Goal: Transaction & Acquisition: Subscribe to service/newsletter

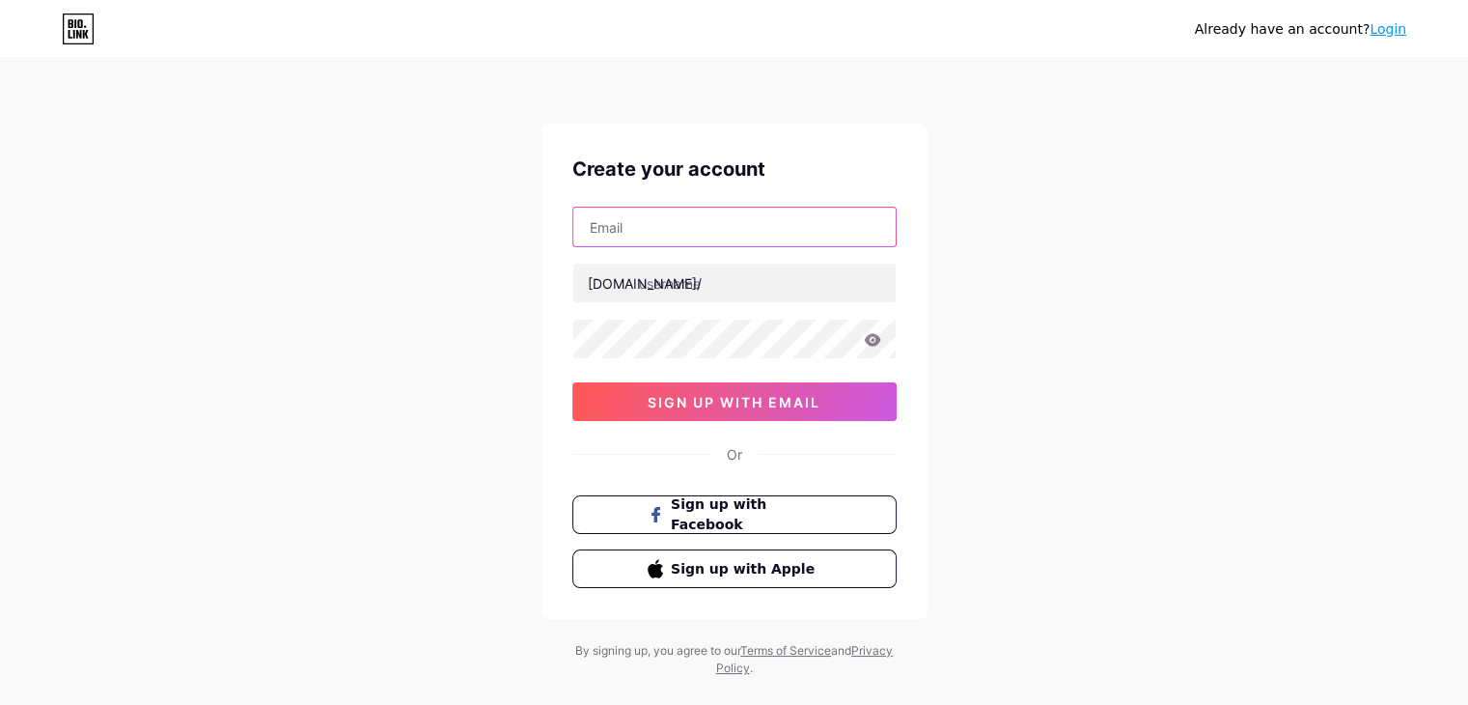
click at [654, 233] on input "text" at bounding box center [734, 227] width 322 height 39
type input "[EMAIL_ADDRESS][DOMAIN_NAME]"
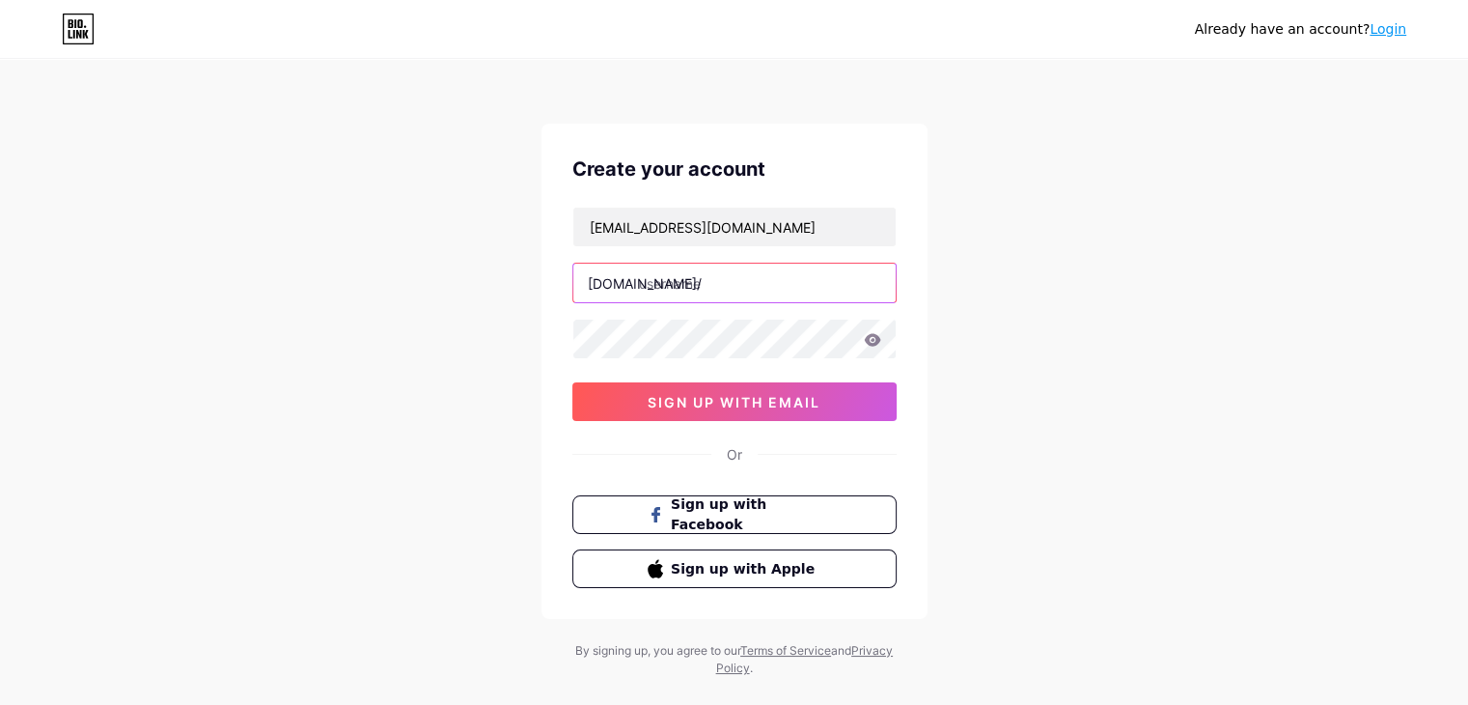
click at [686, 284] on input "text" at bounding box center [734, 282] width 322 height 39
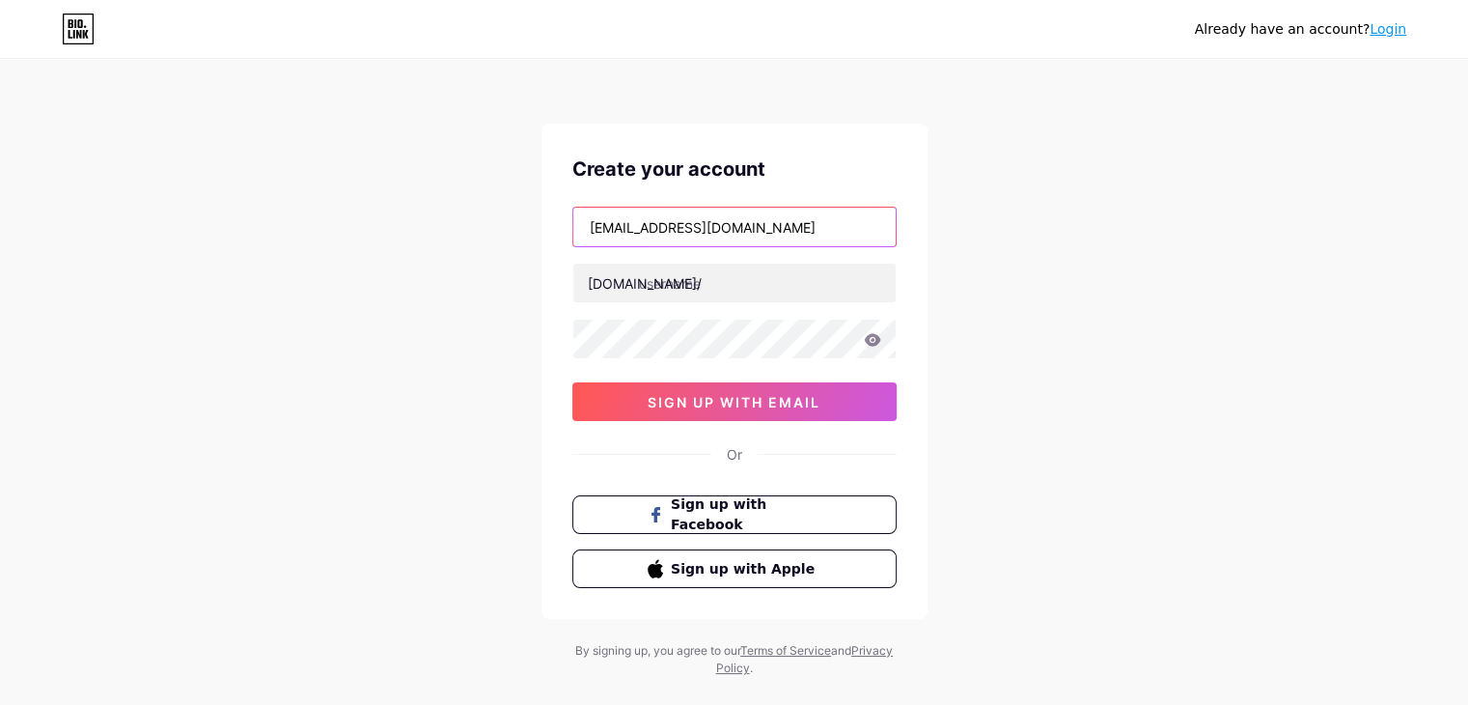
drag, startPoint x: 672, startPoint y: 227, endPoint x: 530, endPoint y: 228, distance: 141.9
click at [530, 228] on div "Already have an account? Login Create your account briangestring@yahoo.com bio.…" at bounding box center [734, 369] width 1468 height 738
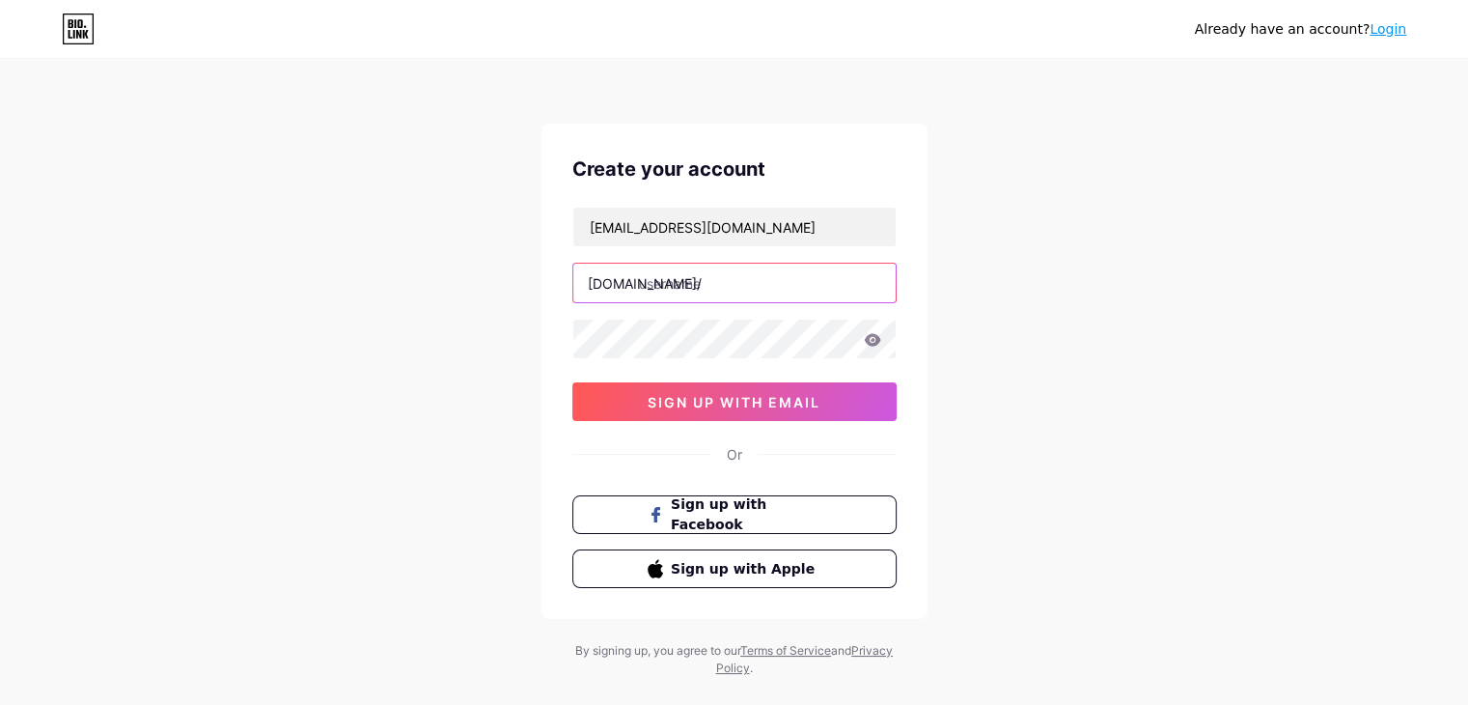
click at [679, 291] on input "text" at bounding box center [734, 282] width 322 height 39
paste input "briangestring"
type input "briangestring"
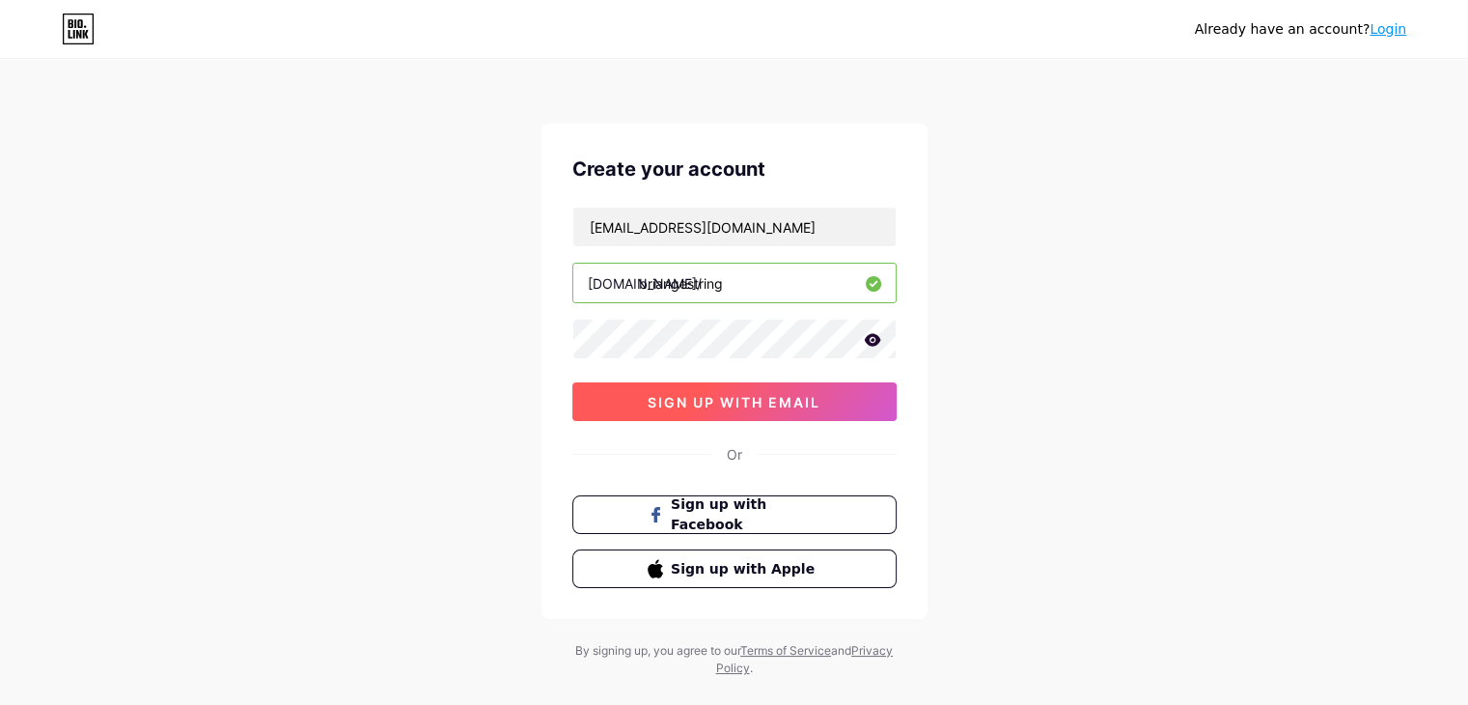
click at [716, 394] on span "sign up with email" at bounding box center [734, 402] width 173 height 16
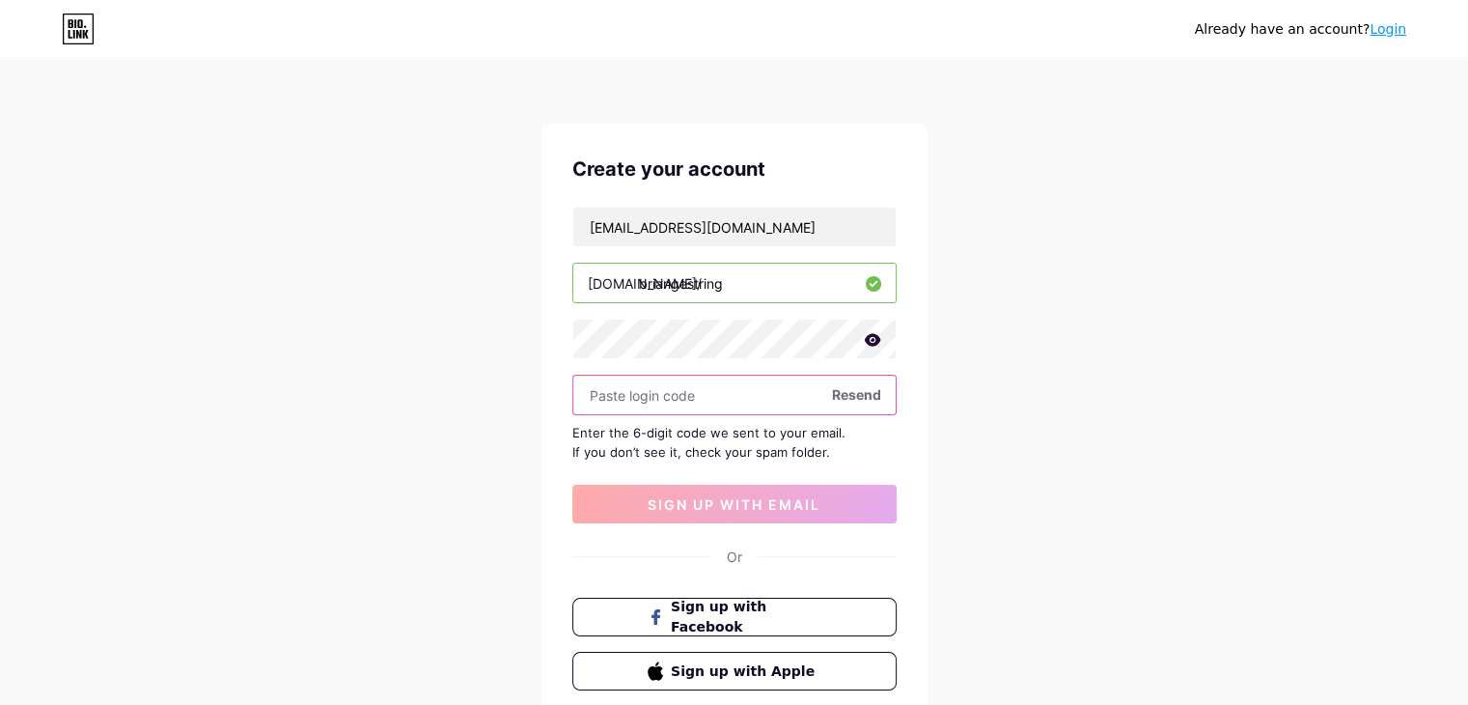
paste input "708485"
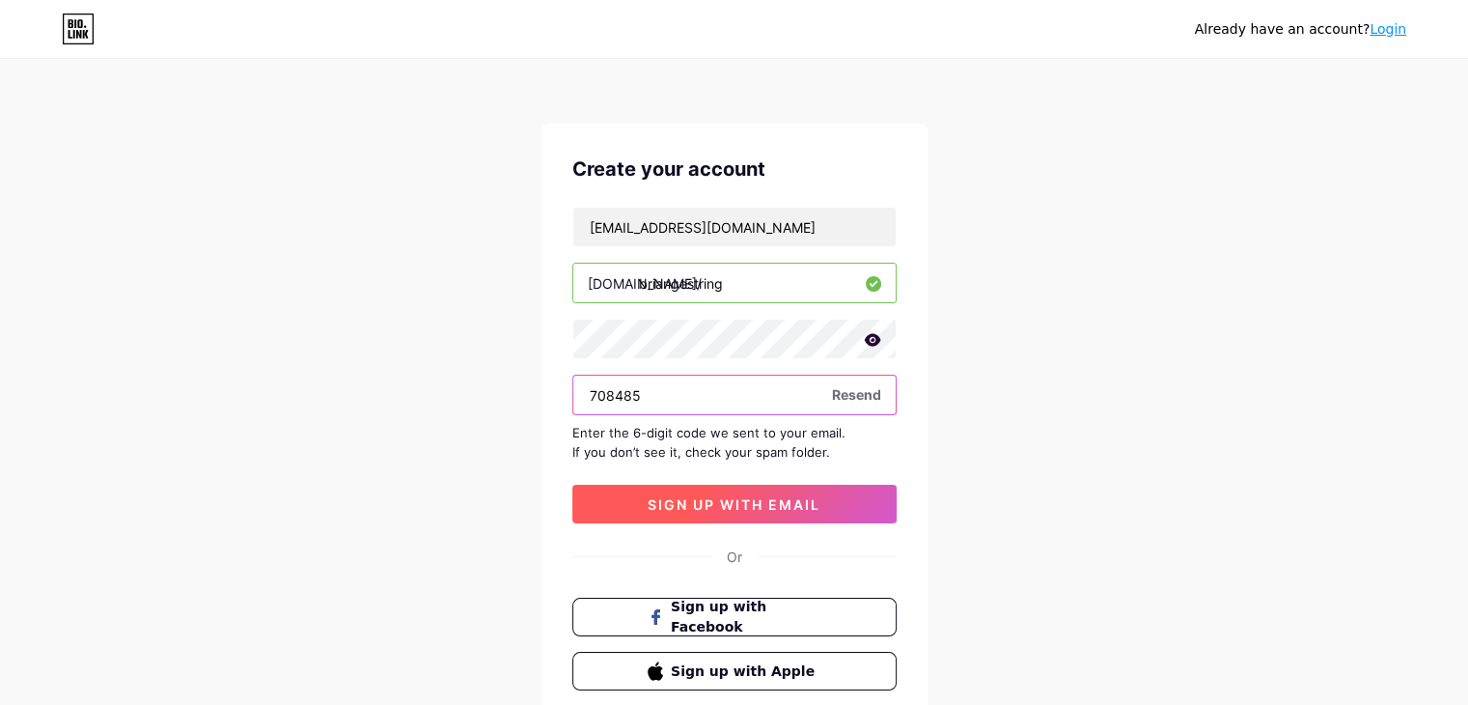
type input "708485"
click at [737, 500] on span "sign up with email" at bounding box center [734, 504] width 173 height 16
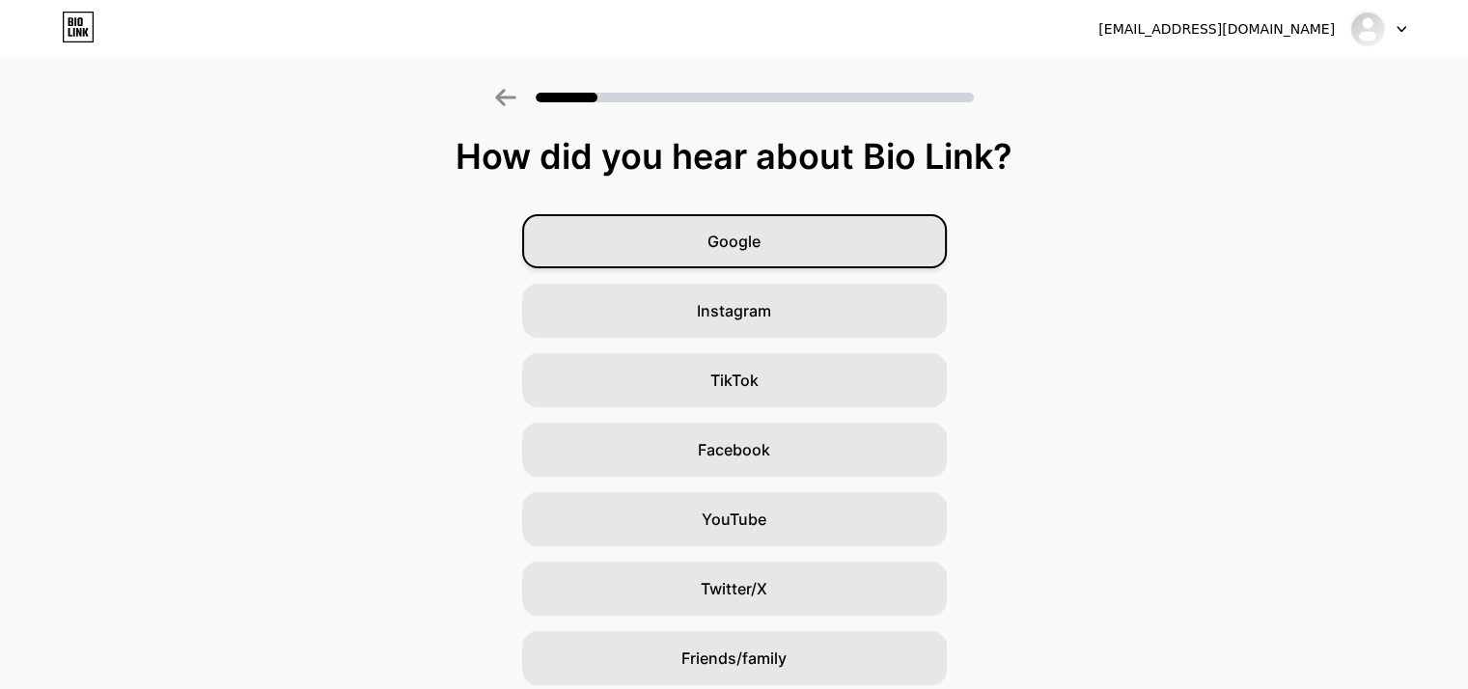
click at [733, 259] on div "Google" at bounding box center [734, 241] width 425 height 54
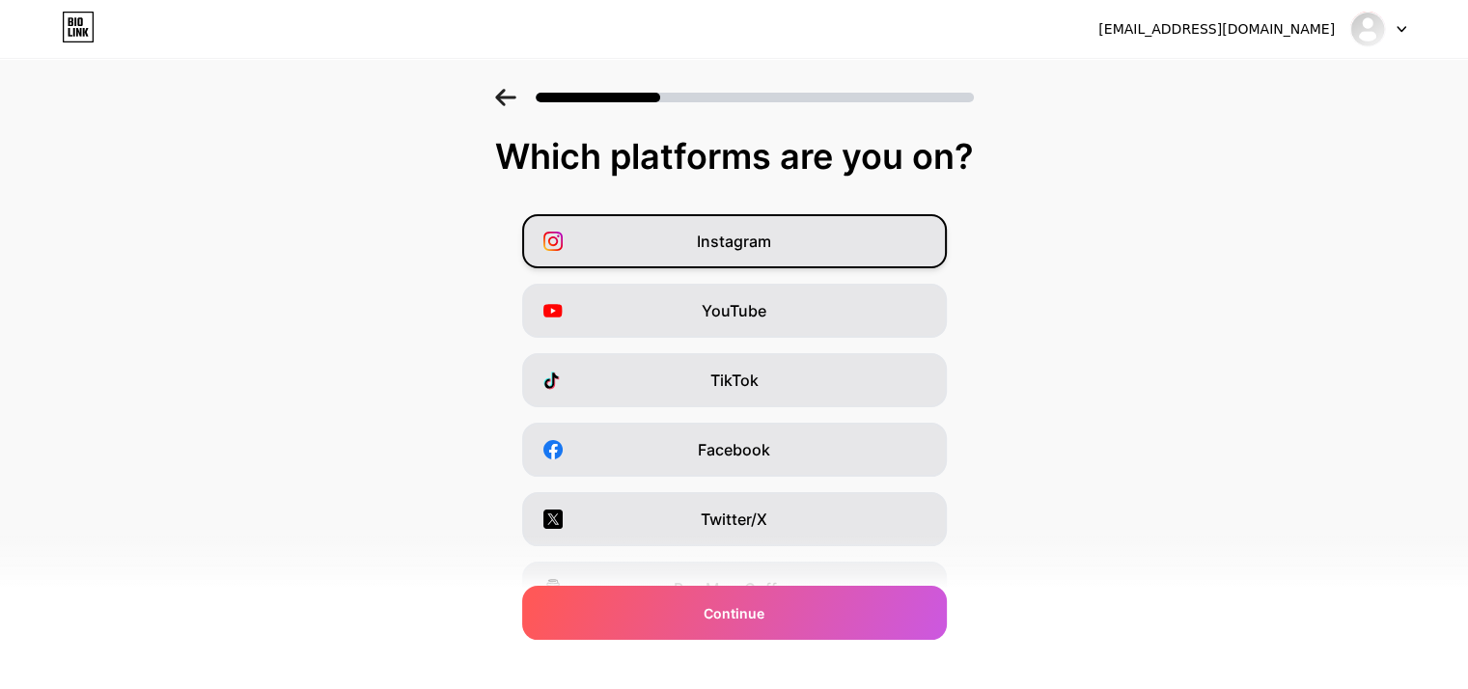
click at [752, 241] on span "Instagram" at bounding box center [734, 241] width 74 height 23
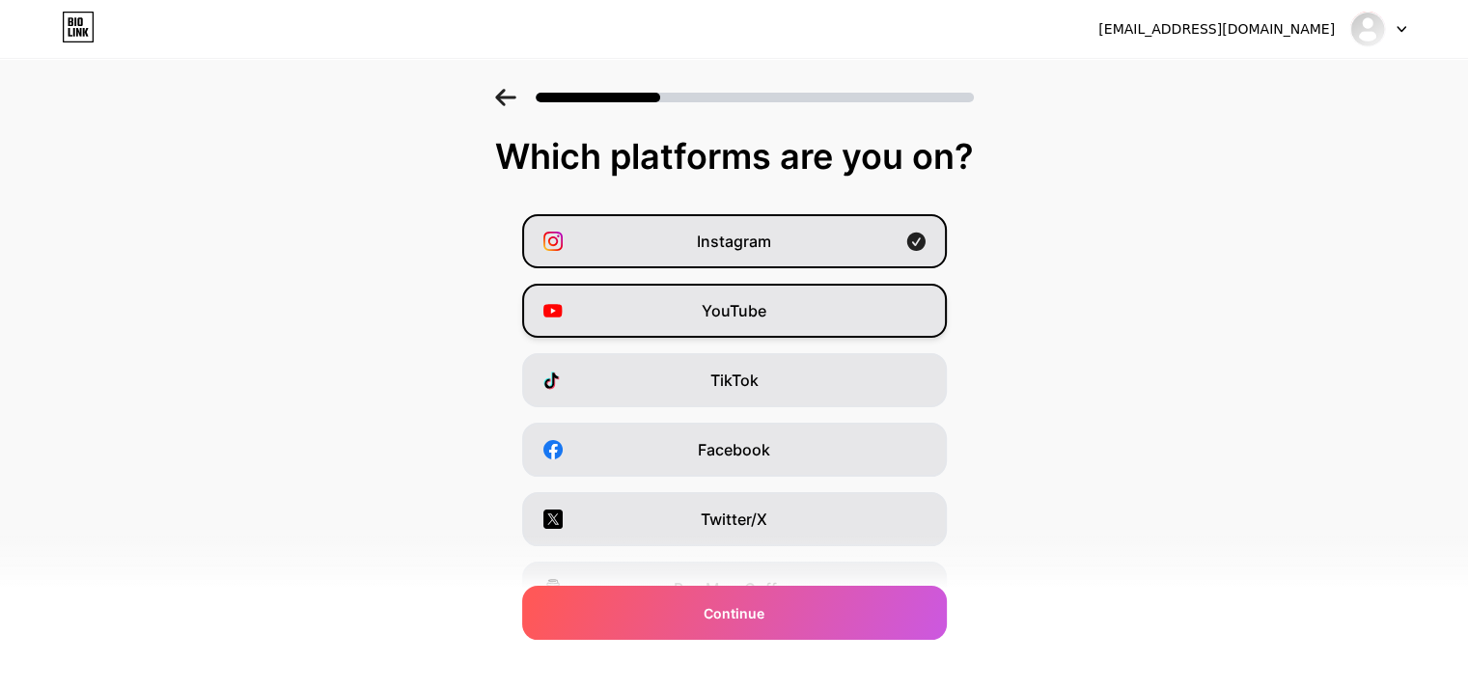
click at [757, 319] on span "YouTube" at bounding box center [734, 310] width 65 height 23
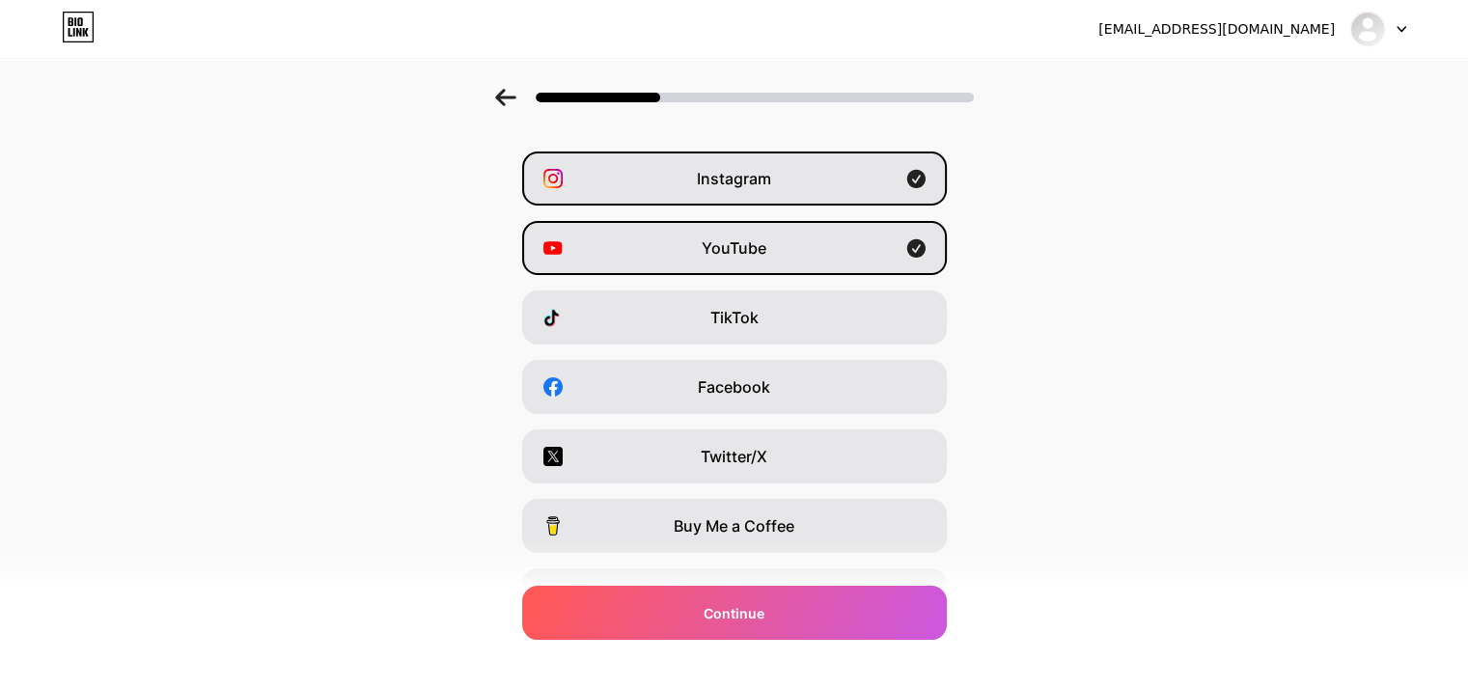
scroll to position [97, 0]
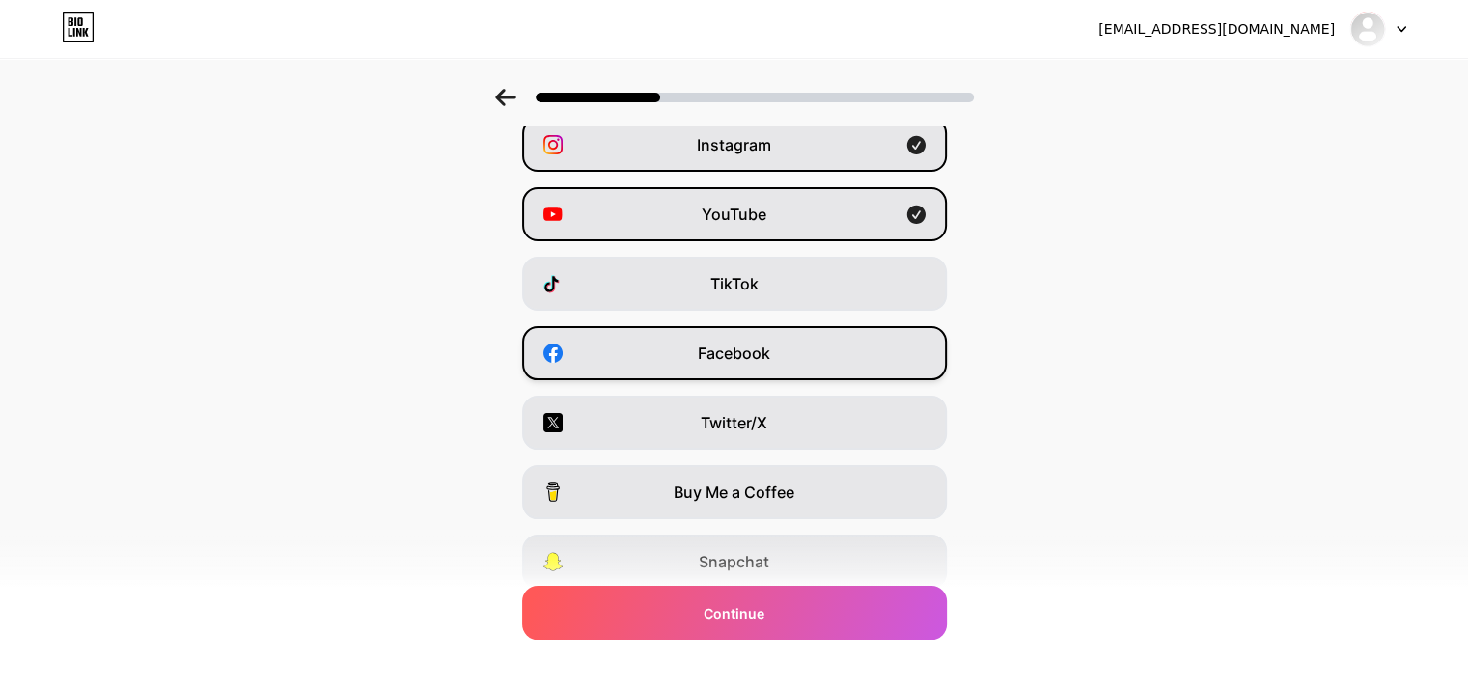
click at [749, 345] on span "Facebook" at bounding box center [734, 353] width 72 height 23
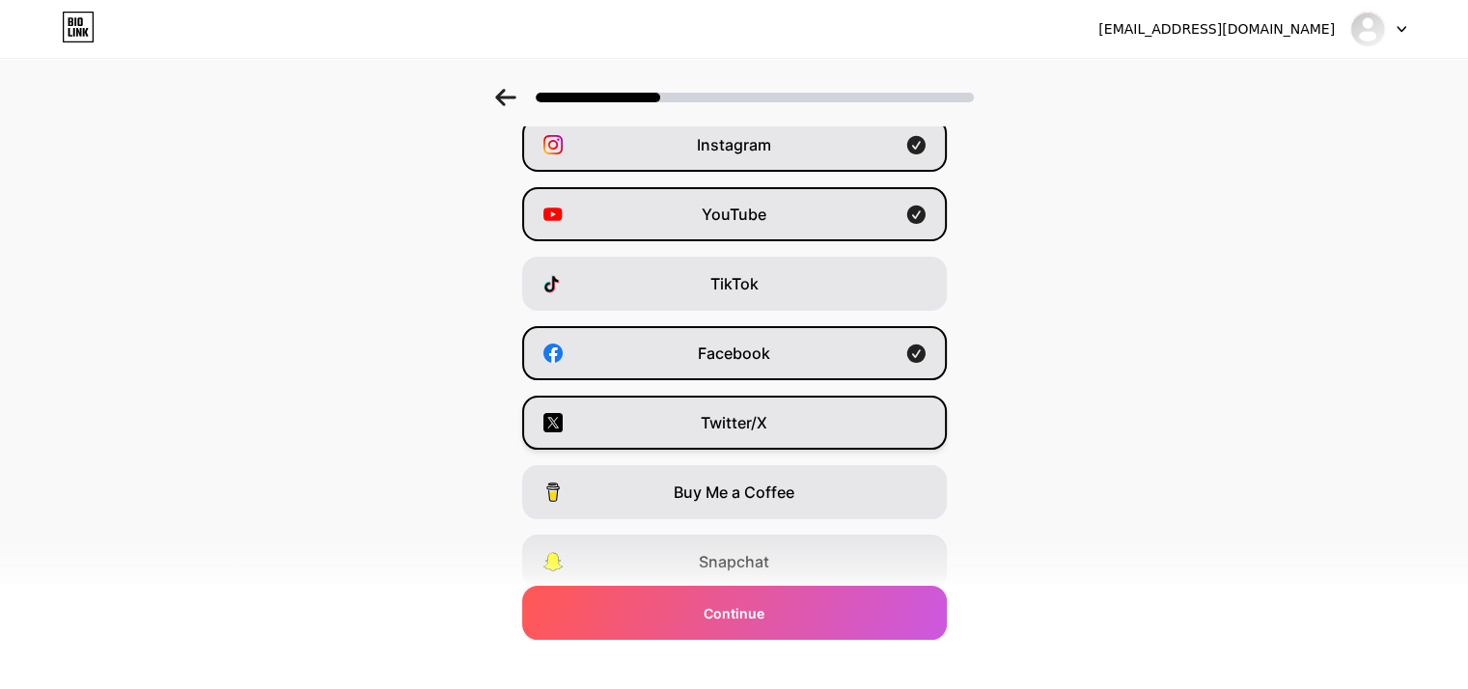
click at [763, 424] on span "Twitter/X" at bounding box center [734, 422] width 67 height 23
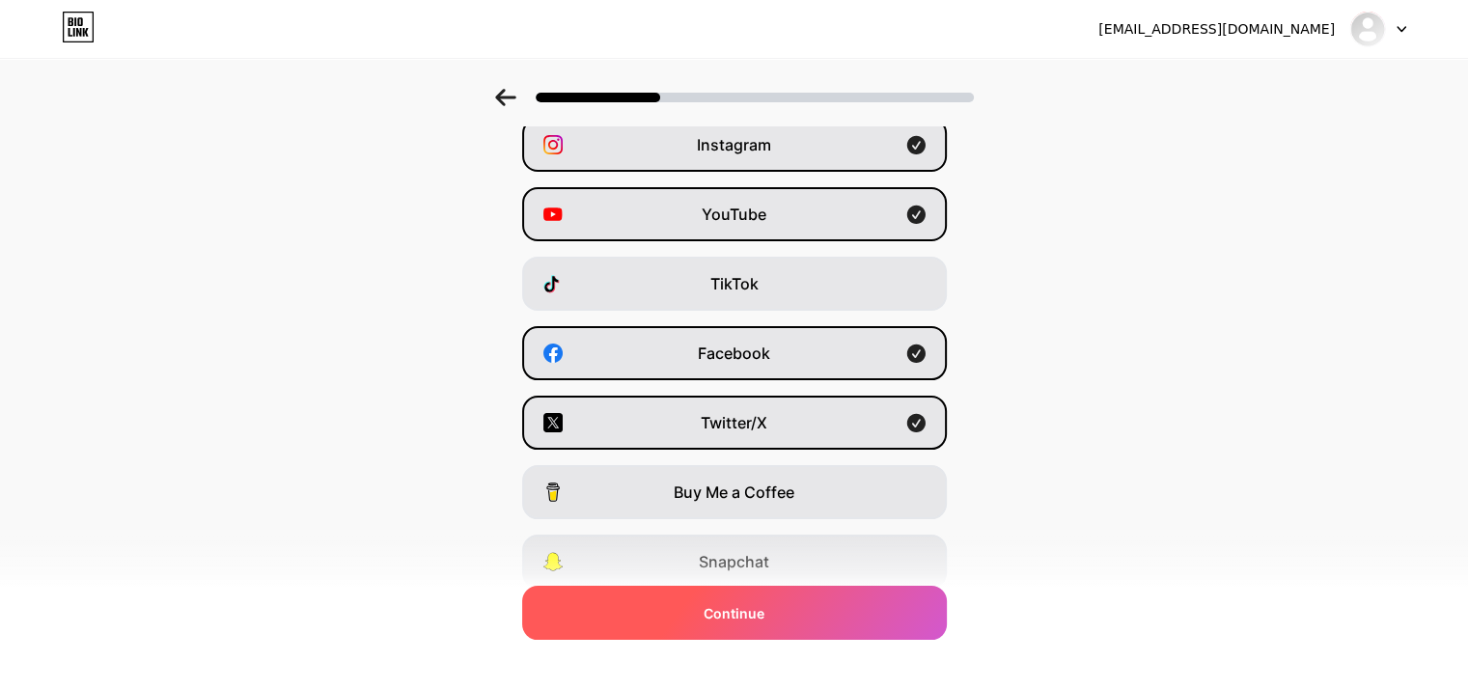
click at [757, 607] on span "Continue" at bounding box center [734, 613] width 61 height 20
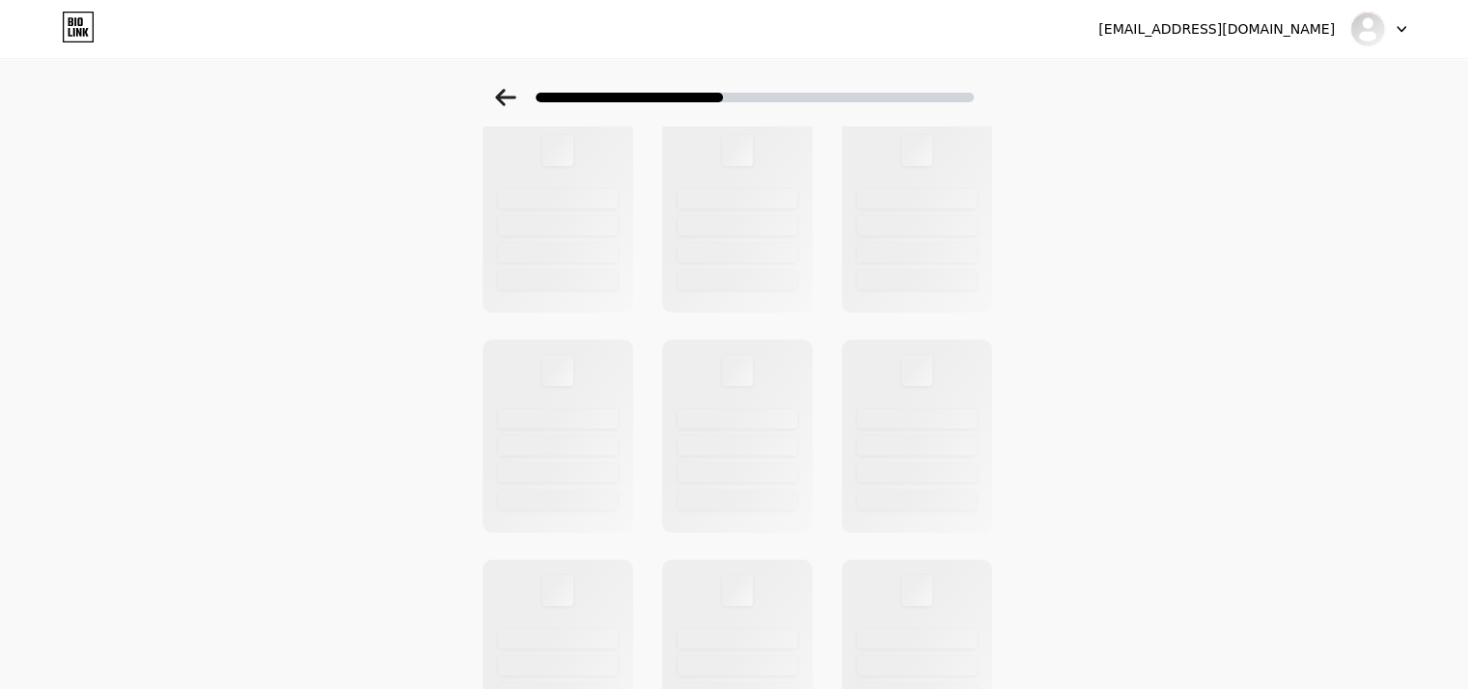
scroll to position [0, 0]
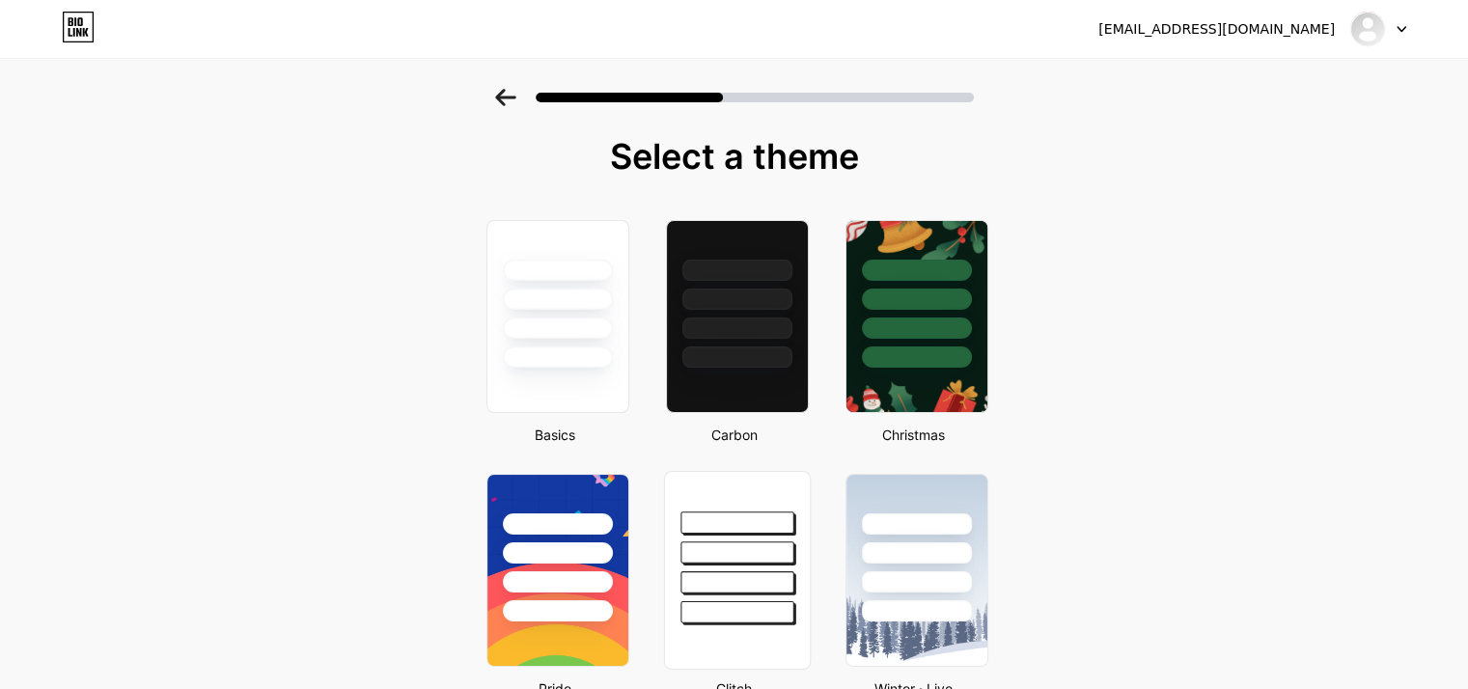
click at [741, 531] on div at bounding box center [736, 523] width 113 height 22
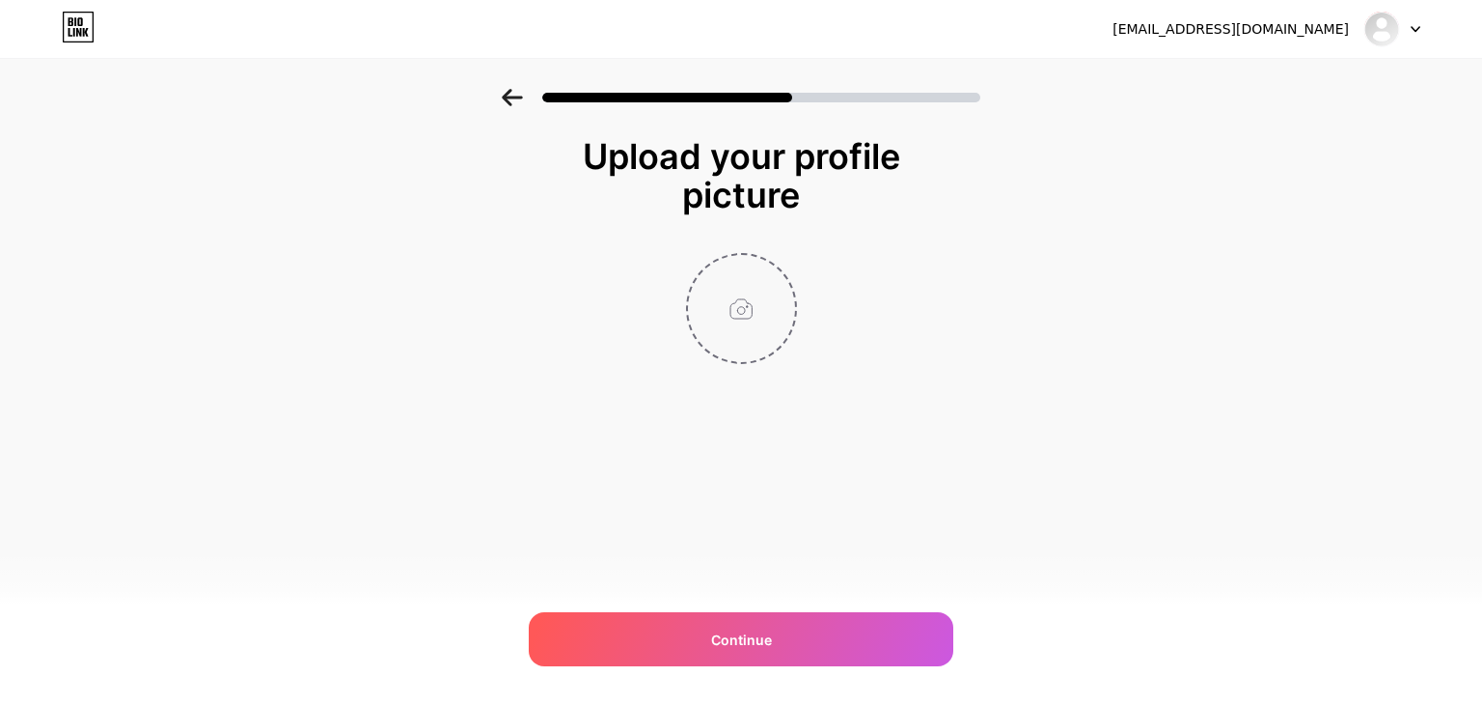
click at [733, 311] on input "file" at bounding box center [741, 308] width 107 height 107
type input "C:\fakepath\Brian Gestring .png"
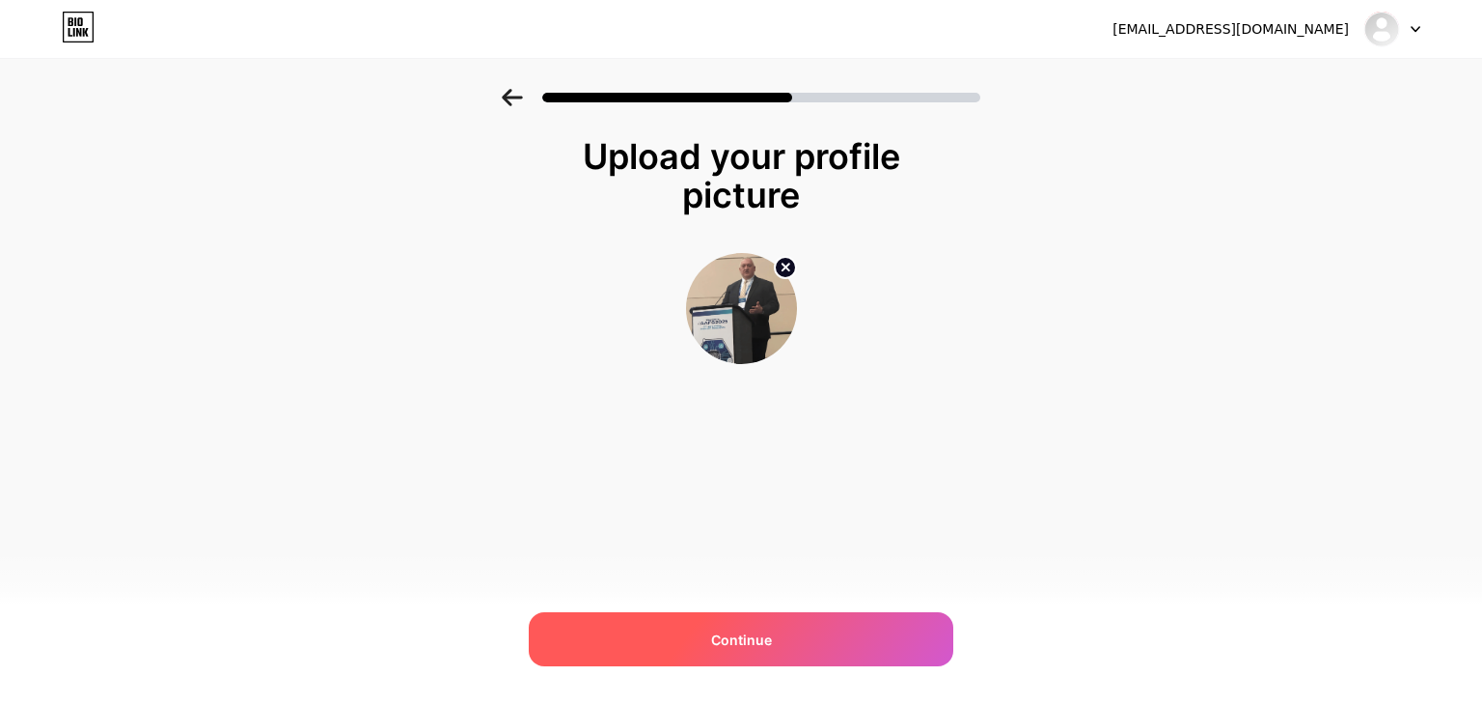
click at [734, 630] on span "Continue" at bounding box center [741, 639] width 61 height 20
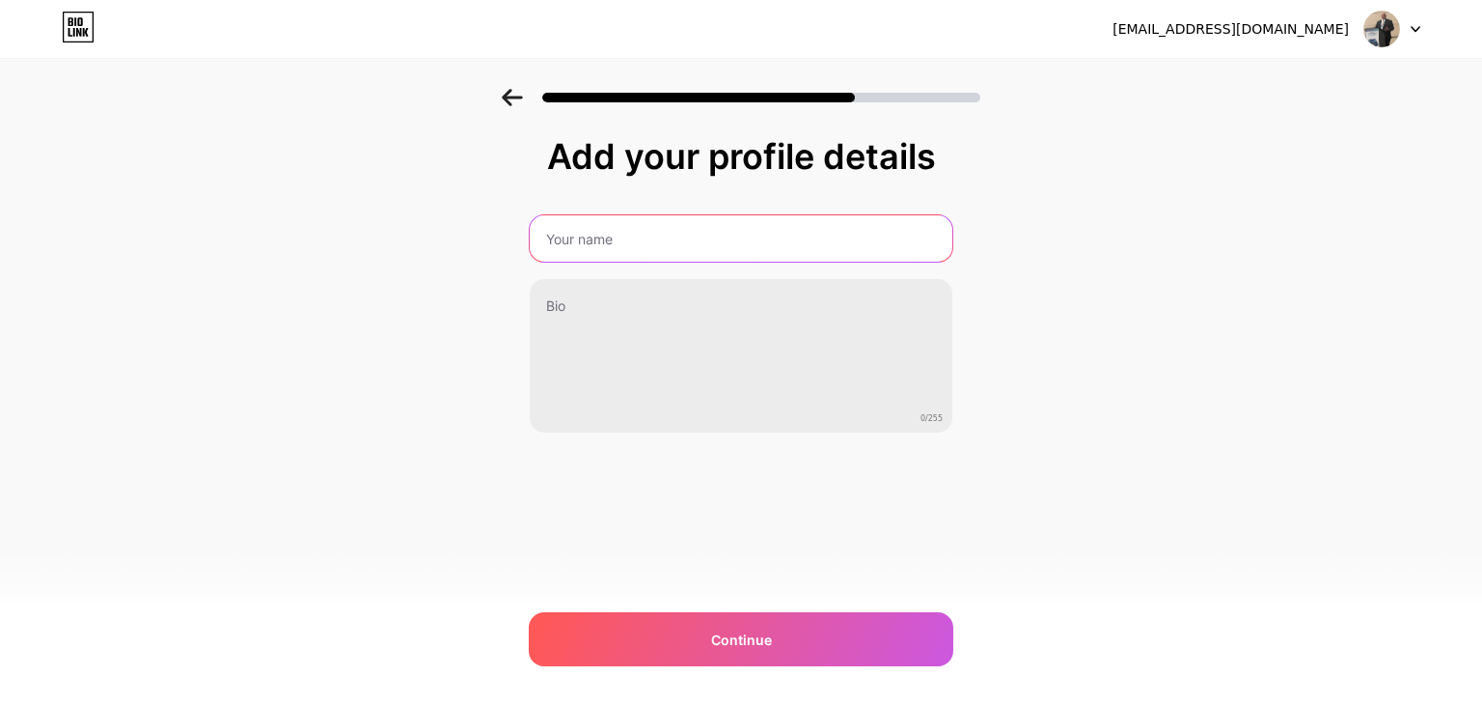
click at [635, 236] on input "text" at bounding box center [741, 238] width 423 height 46
type input "Brian Gestring"
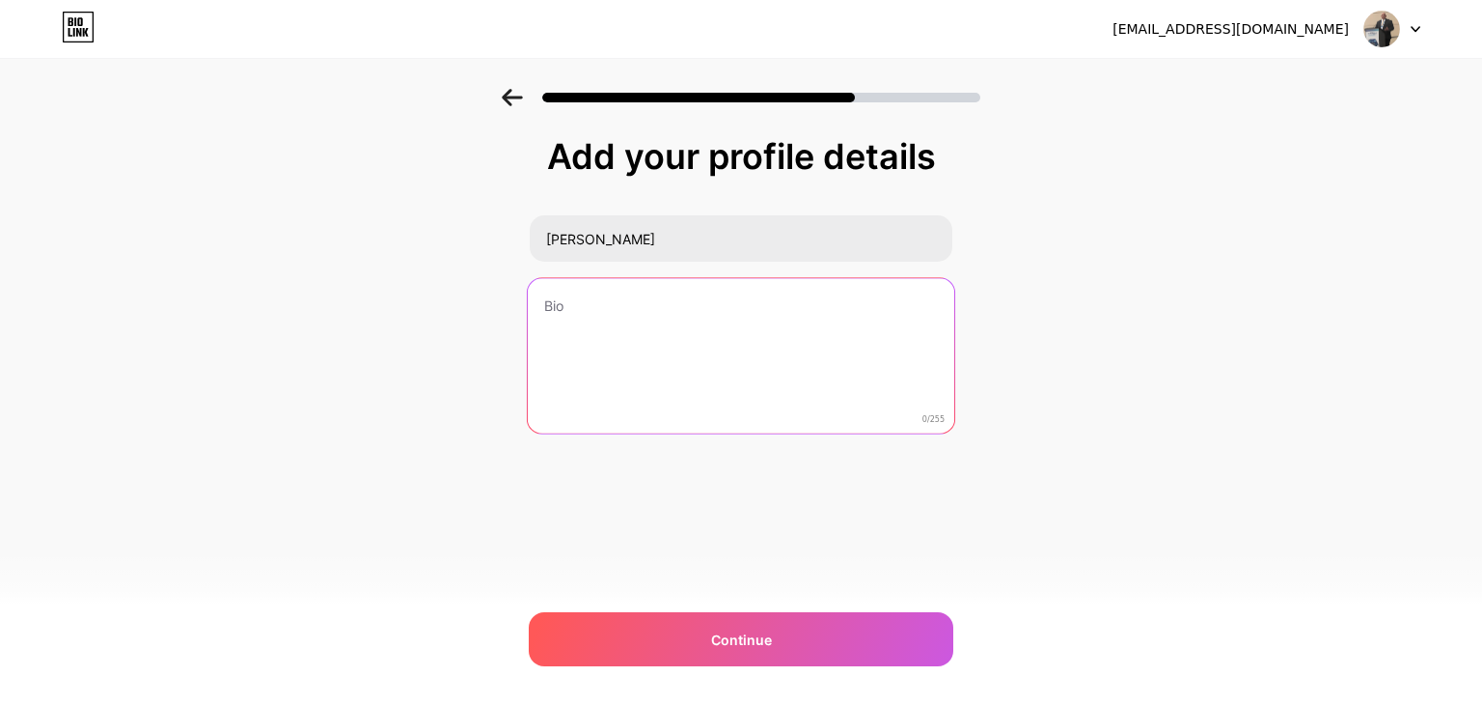
click at [639, 308] on textarea at bounding box center [741, 356] width 427 height 157
paste textarea "Forensic Science Expert with Over 25 Years Specializing in Crime Scene Reconstr…"
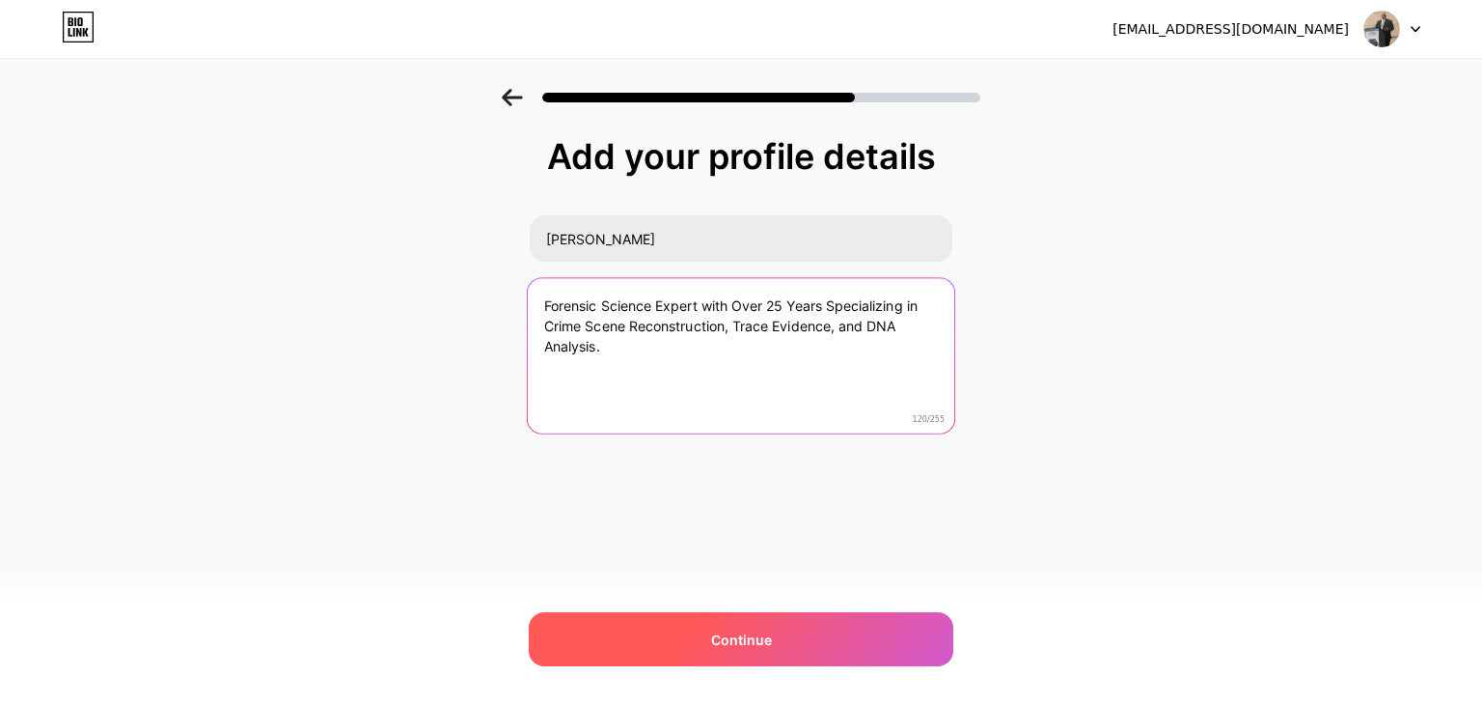
type textarea "Forensic Science Expert with Over 25 Years Specializing in Crime Scene Reconstr…"
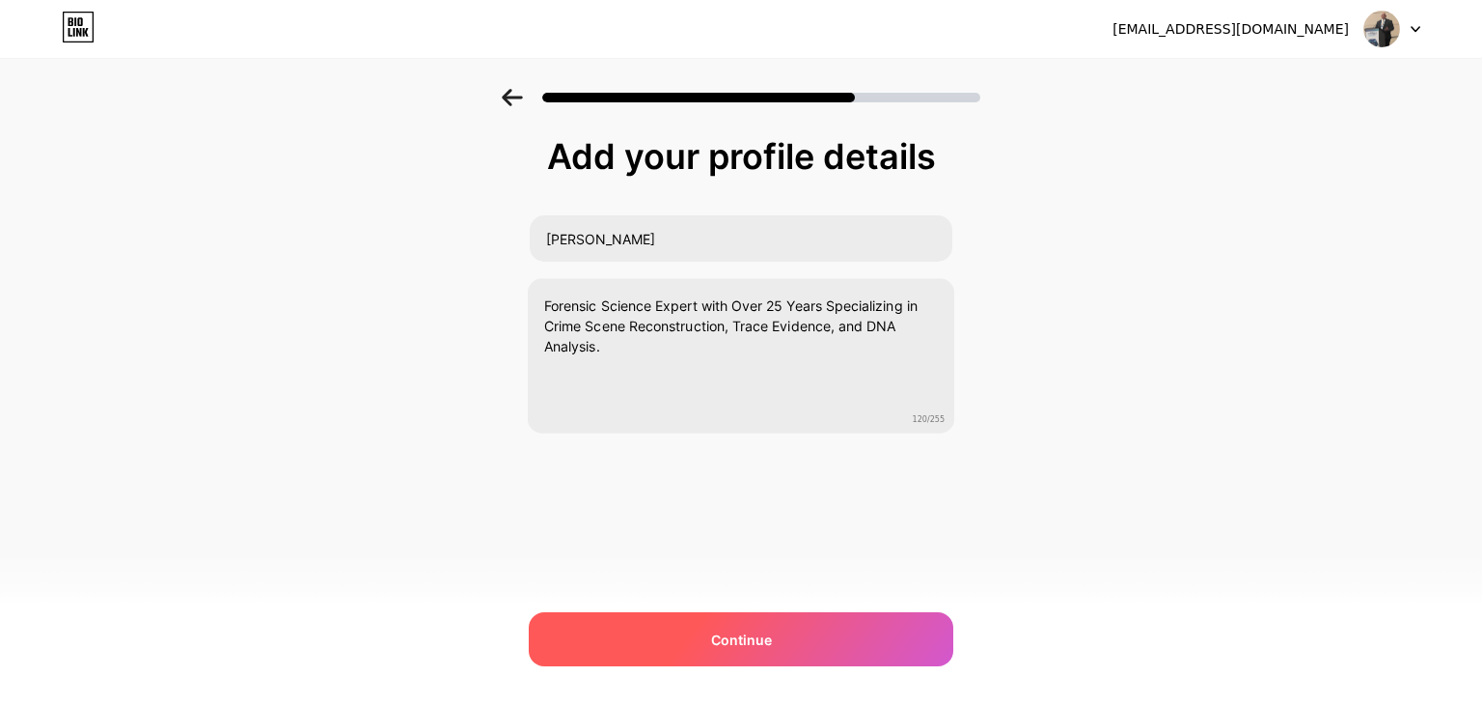
click at [762, 639] on span "Continue" at bounding box center [741, 639] width 61 height 20
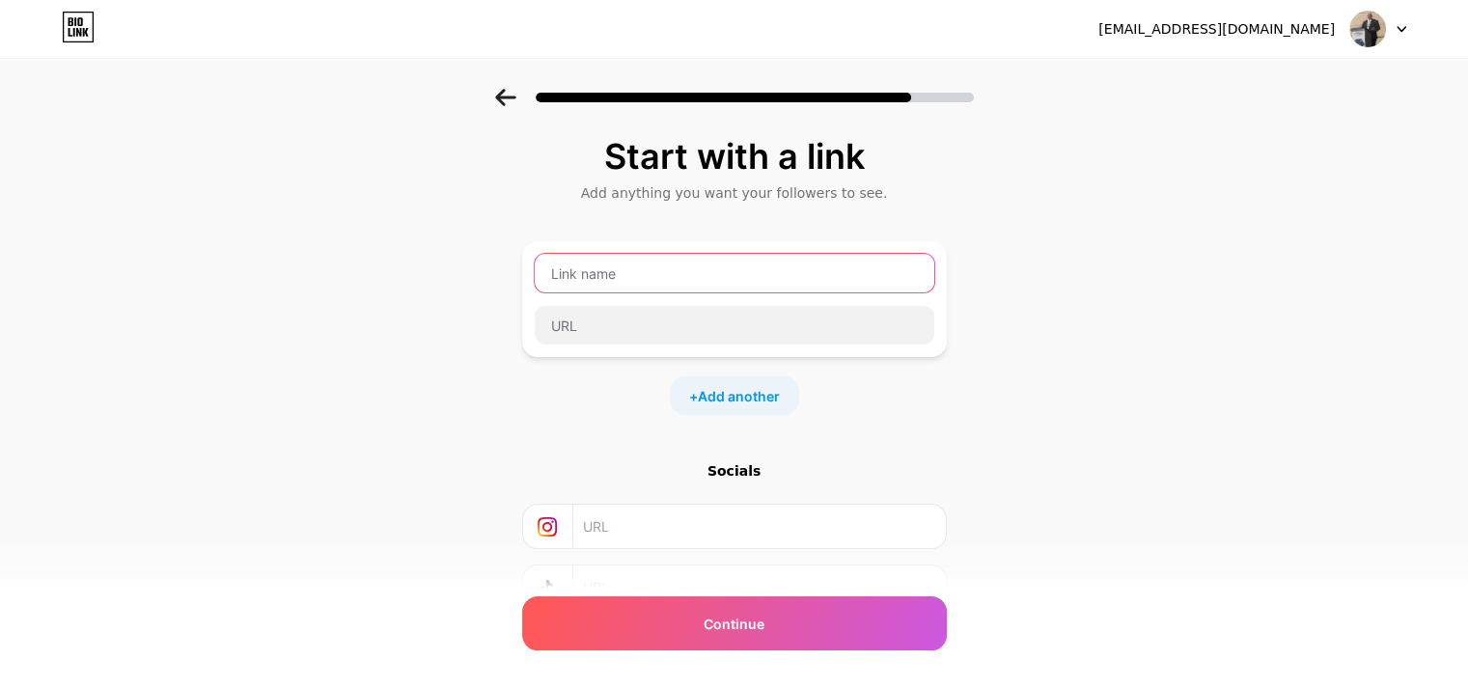
click at [567, 260] on input "text" at bounding box center [735, 273] width 400 height 39
type input "Website"
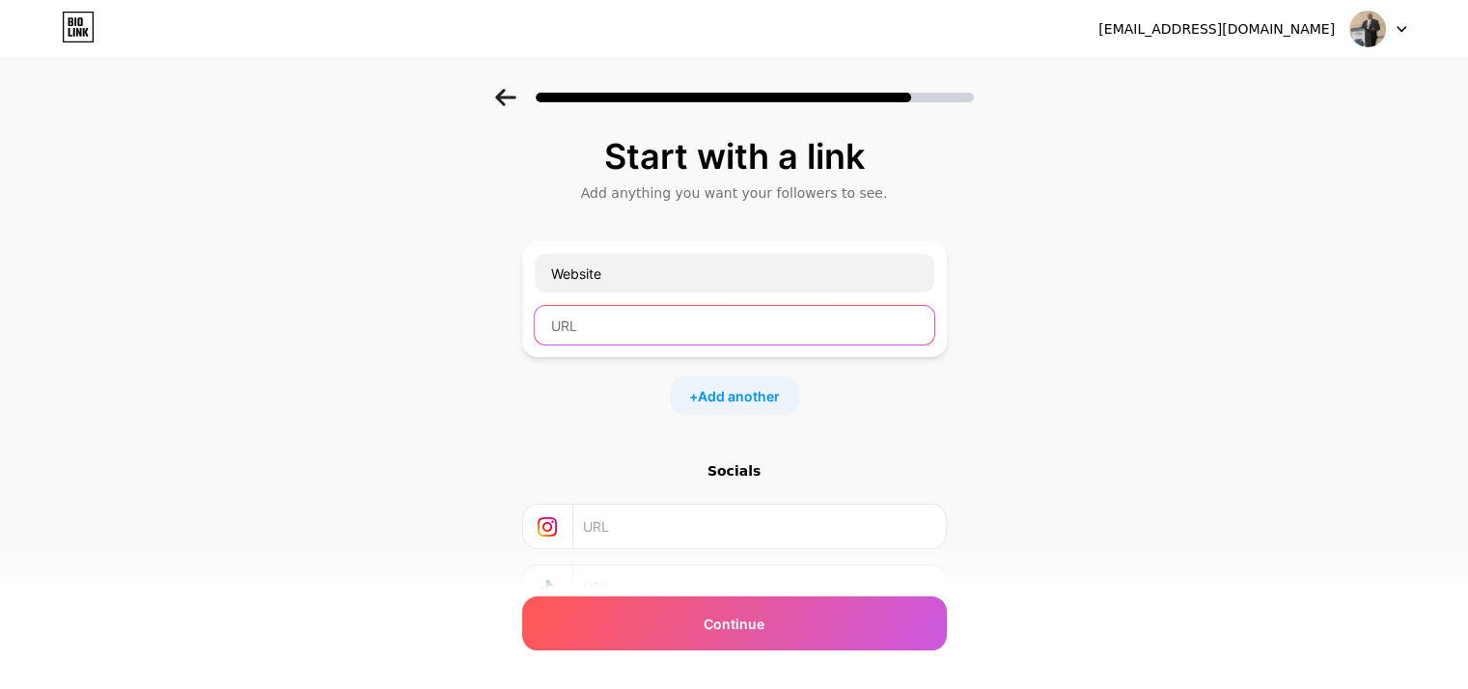
click at [575, 341] on input "text" at bounding box center [735, 325] width 400 height 39
paste input "https://www.briangestring.com/"
type input "https://www.briangestring.com/"
click at [643, 516] on input "text" at bounding box center [758, 526] width 350 height 43
click at [649, 518] on input "text" at bounding box center [758, 526] width 350 height 43
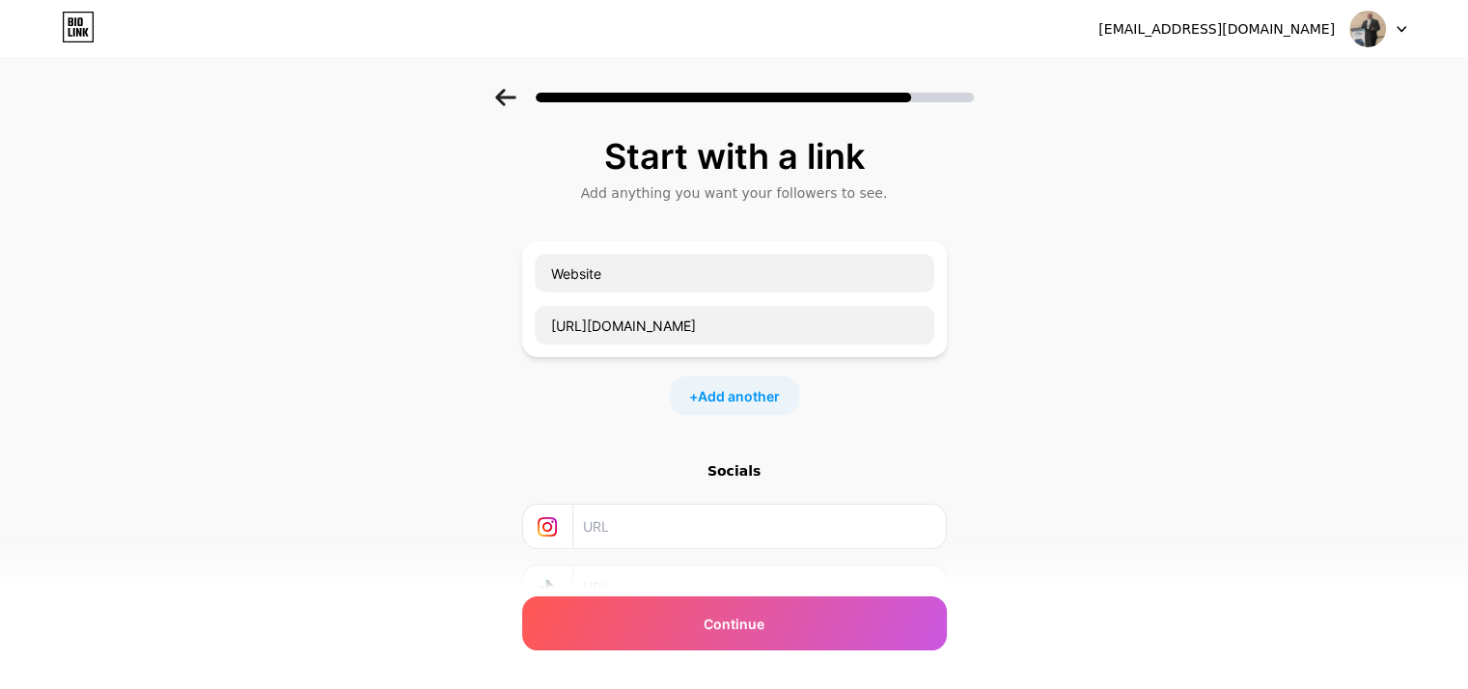
paste input "https://www.instagram.com/briangestring/"
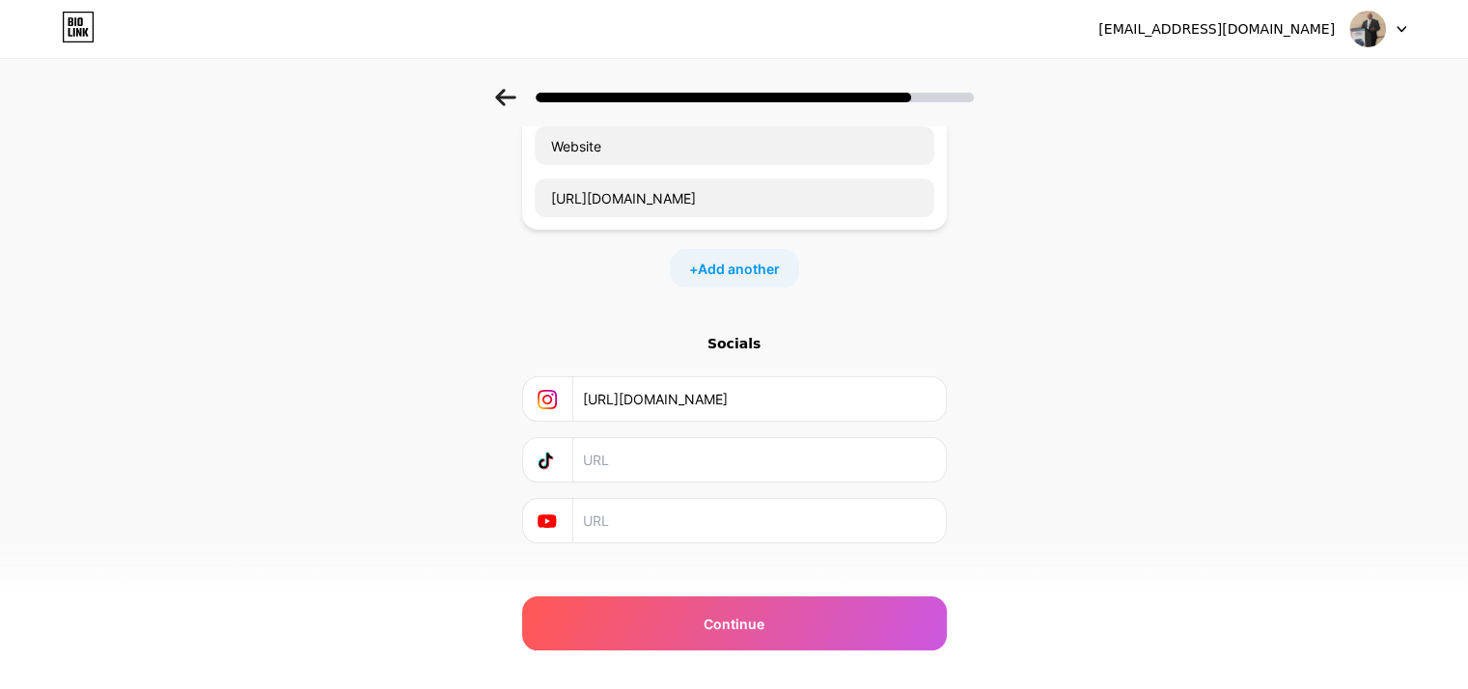
scroll to position [152, 0]
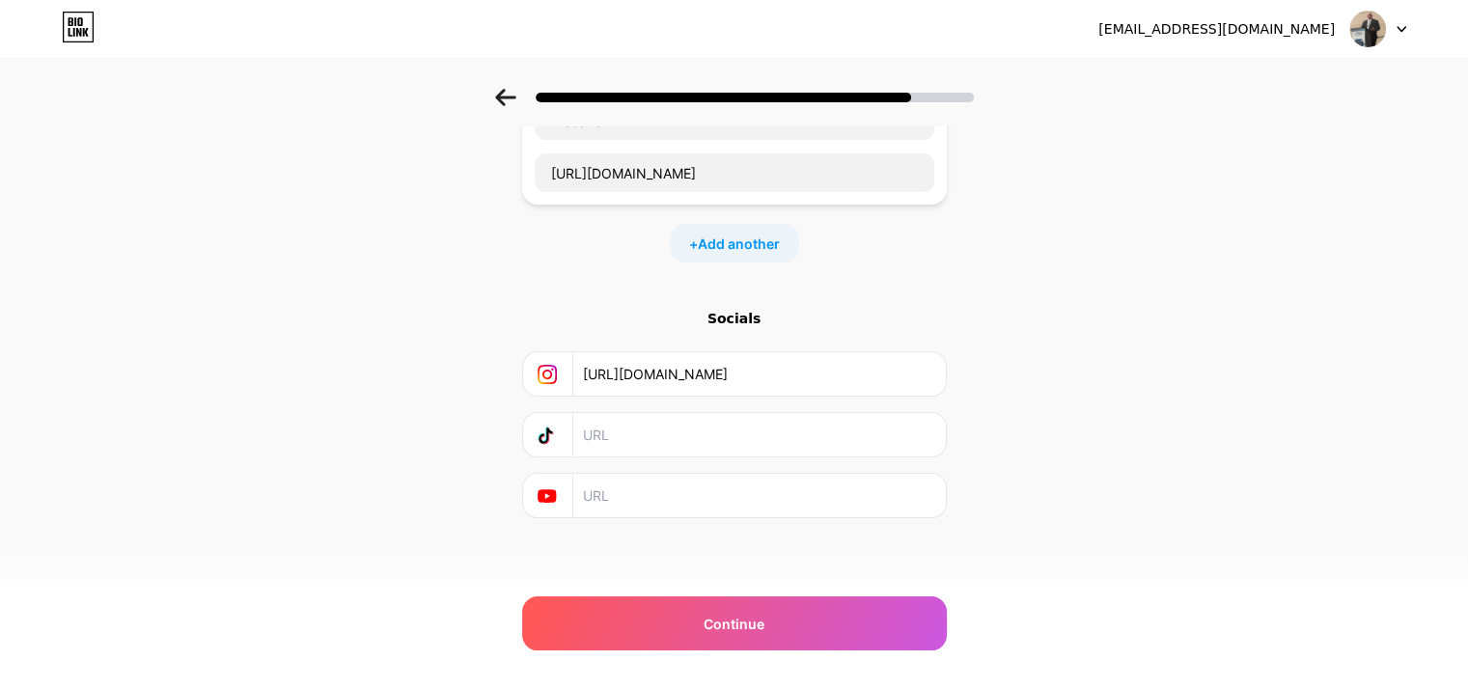
type input "https://www.instagram.com/briangestring/"
click at [671, 486] on input "text" at bounding box center [758, 495] width 350 height 43
paste input "https://www.youtube.com/@FixingForensics"
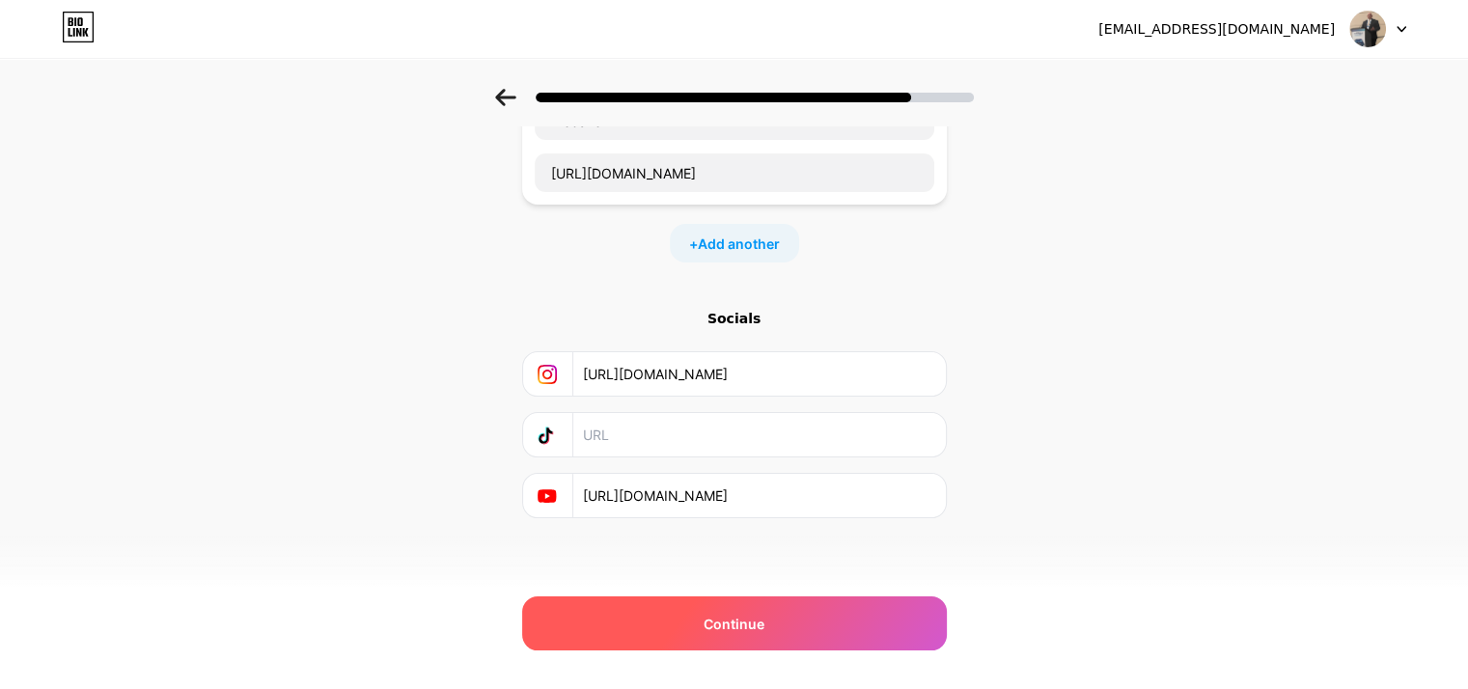
type input "https://www.youtube.com/@FixingForensics"
click at [742, 614] on span "Continue" at bounding box center [734, 624] width 61 height 20
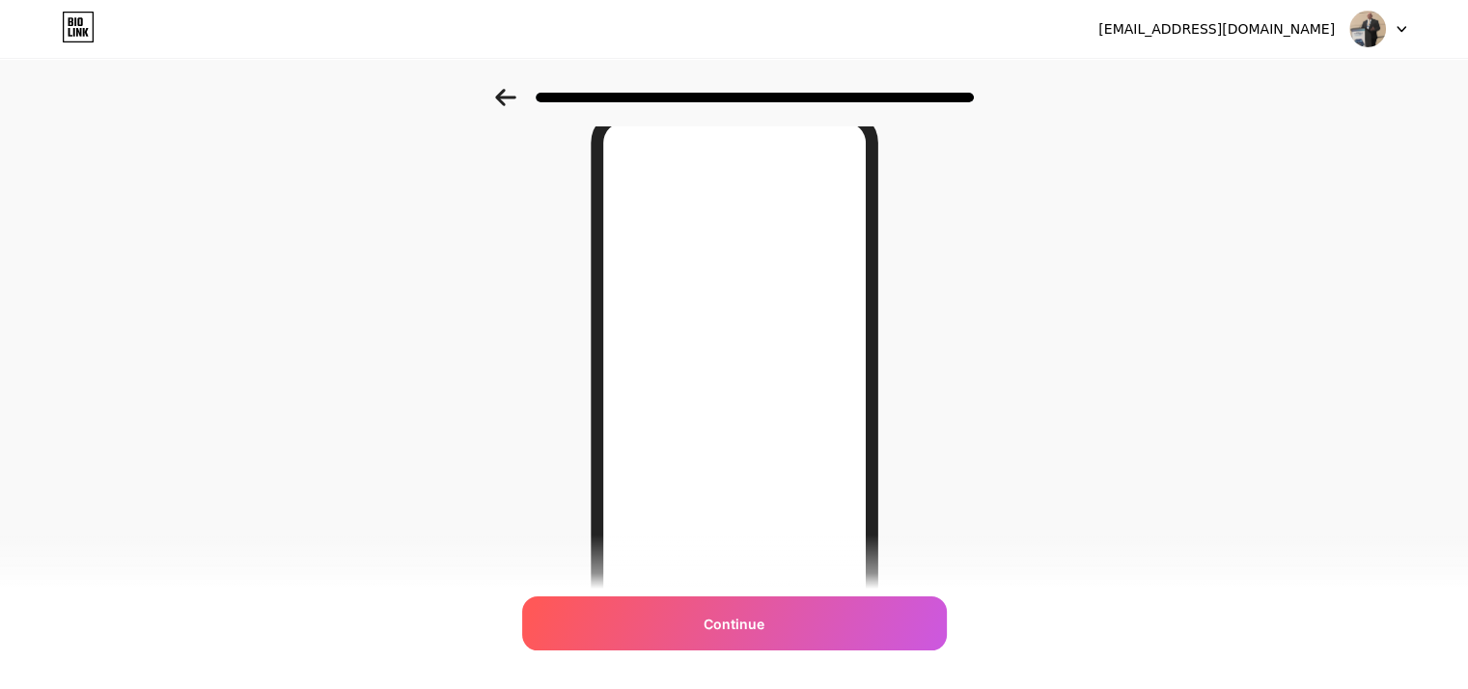
scroll to position [280, 0]
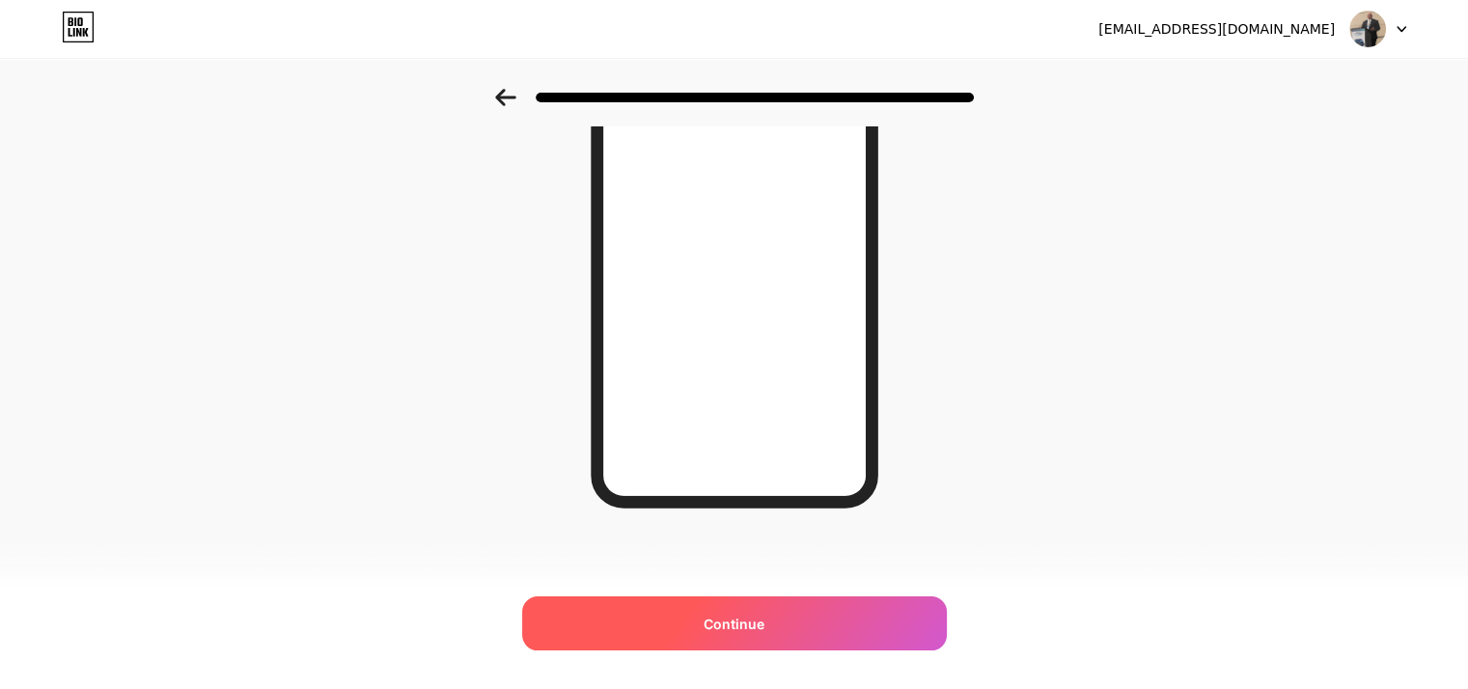
click at [718, 632] on span "Continue" at bounding box center [734, 624] width 61 height 20
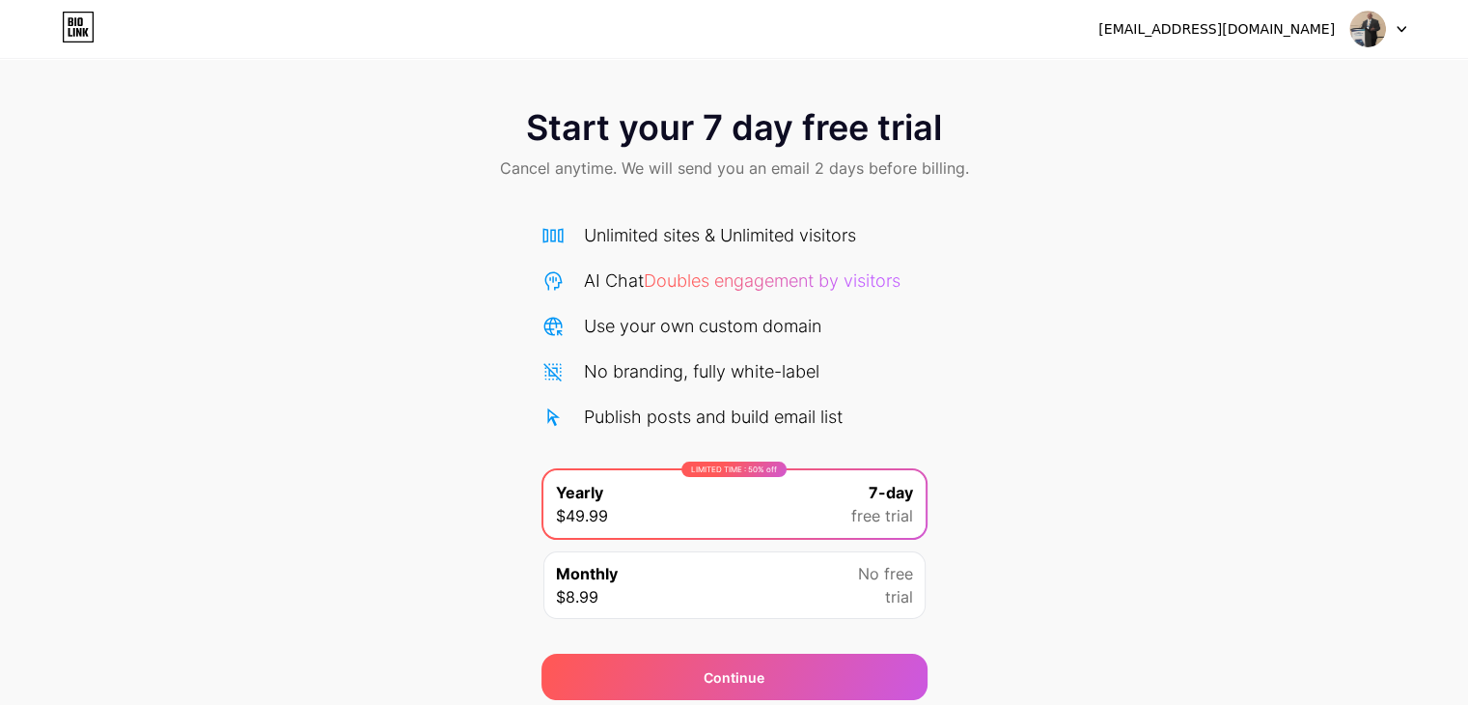
click at [1401, 26] on icon at bounding box center [1402, 29] width 10 height 7
click at [1275, 29] on div "[EMAIL_ADDRESS][DOMAIN_NAME]" at bounding box center [1216, 29] width 236 height 20
click at [1367, 34] on img at bounding box center [1367, 29] width 37 height 37
click at [70, 22] on icon at bounding box center [78, 27] width 33 height 31
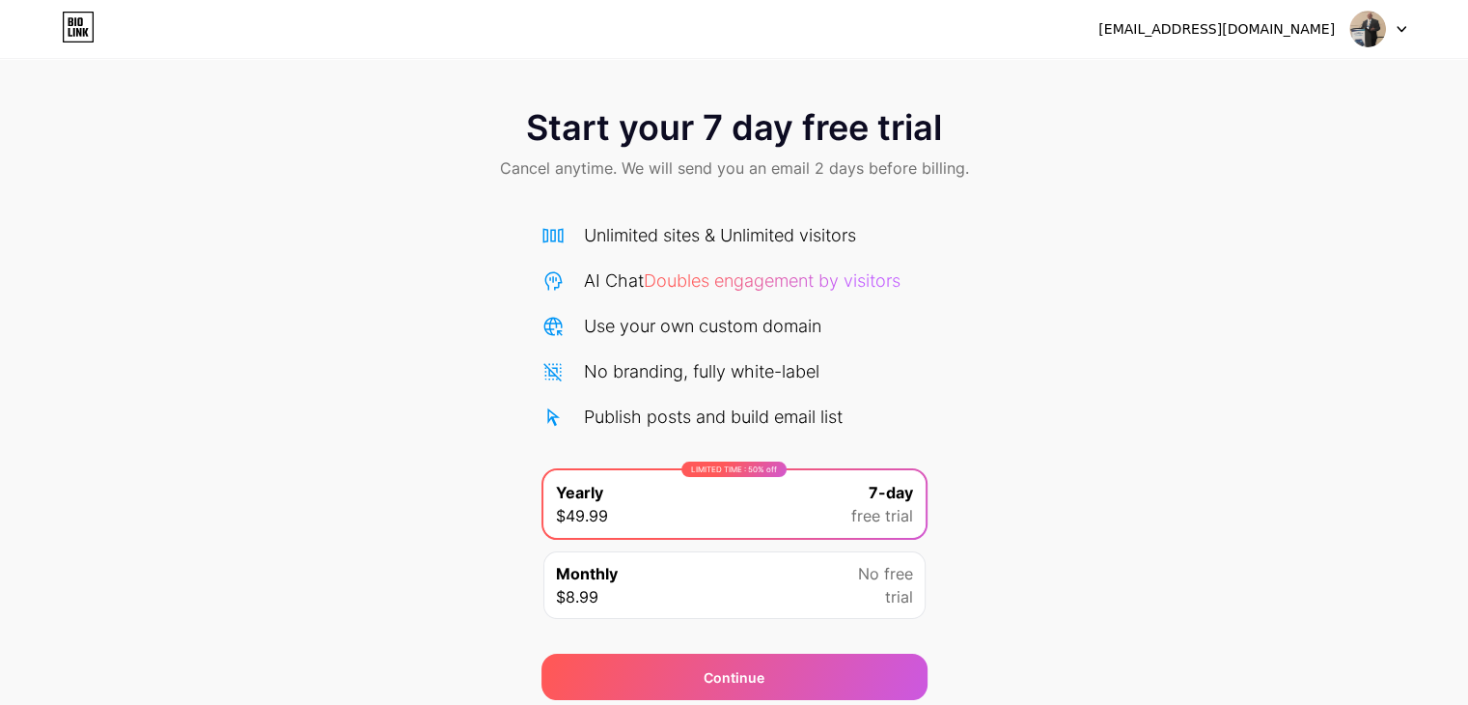
scroll to position [71, 0]
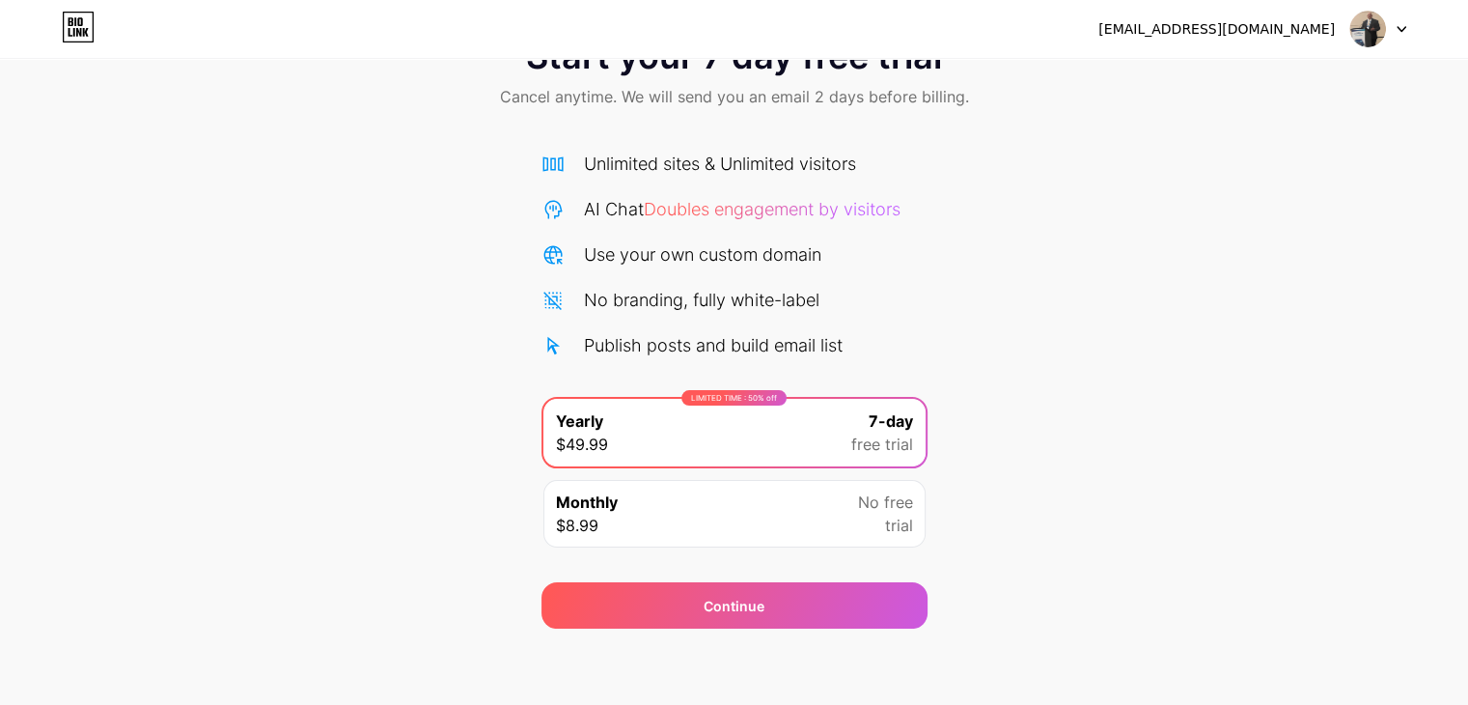
click at [909, 503] on span "No free" at bounding box center [885, 501] width 55 height 23
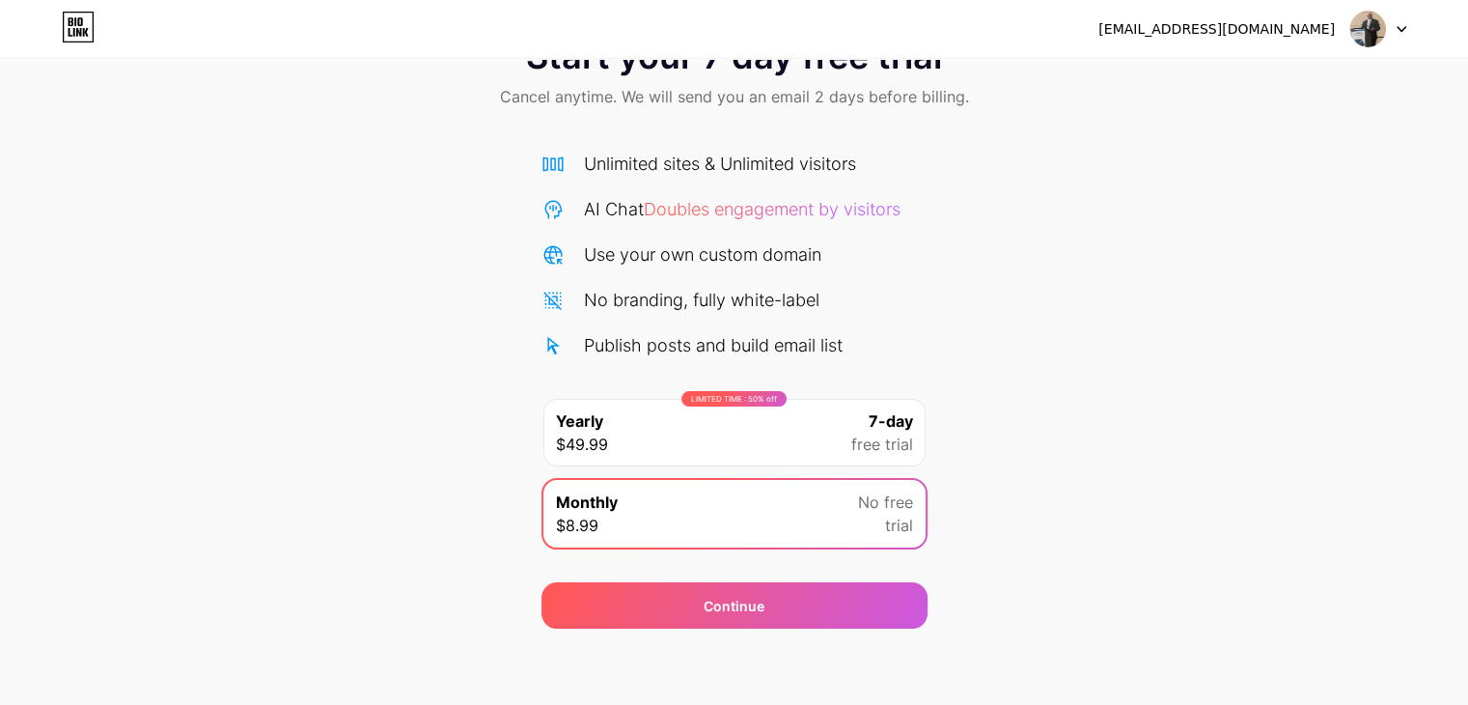
click at [864, 422] on div "7-day free trial" at bounding box center [882, 432] width 62 height 46
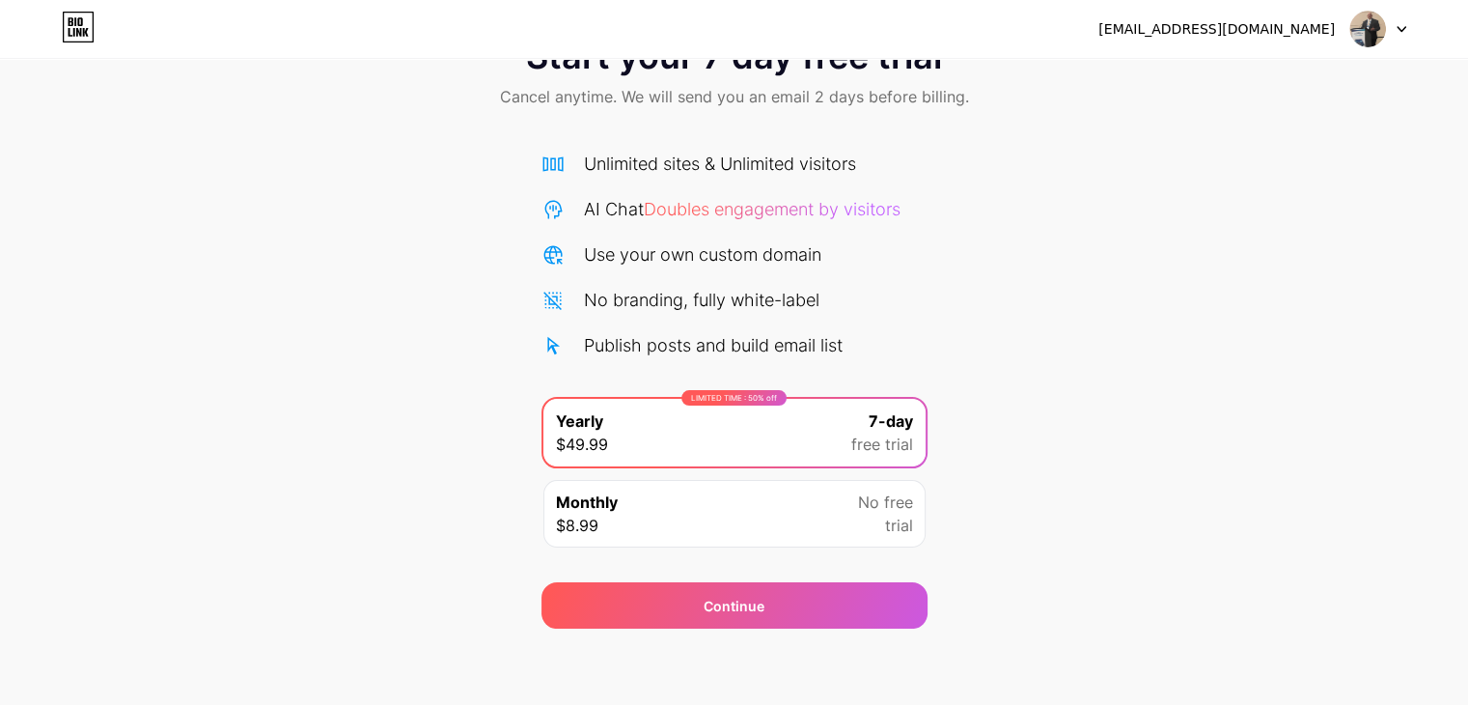
click at [834, 323] on div "Unlimited sites & Unlimited visitors AI Chat Doubles engagement by visitors Use…" at bounding box center [734, 255] width 386 height 208
drag, startPoint x: 834, startPoint y: 323, endPoint x: 853, endPoint y: 341, distance: 26.0
click at [850, 340] on div "Unlimited sites & Unlimited visitors AI Chat Doubles engagement by visitors Use…" at bounding box center [734, 255] width 386 height 208
click at [1391, 35] on div at bounding box center [1378, 29] width 56 height 35
click at [1313, 32] on div "[EMAIL_ADDRESS][DOMAIN_NAME]" at bounding box center [1216, 29] width 236 height 20
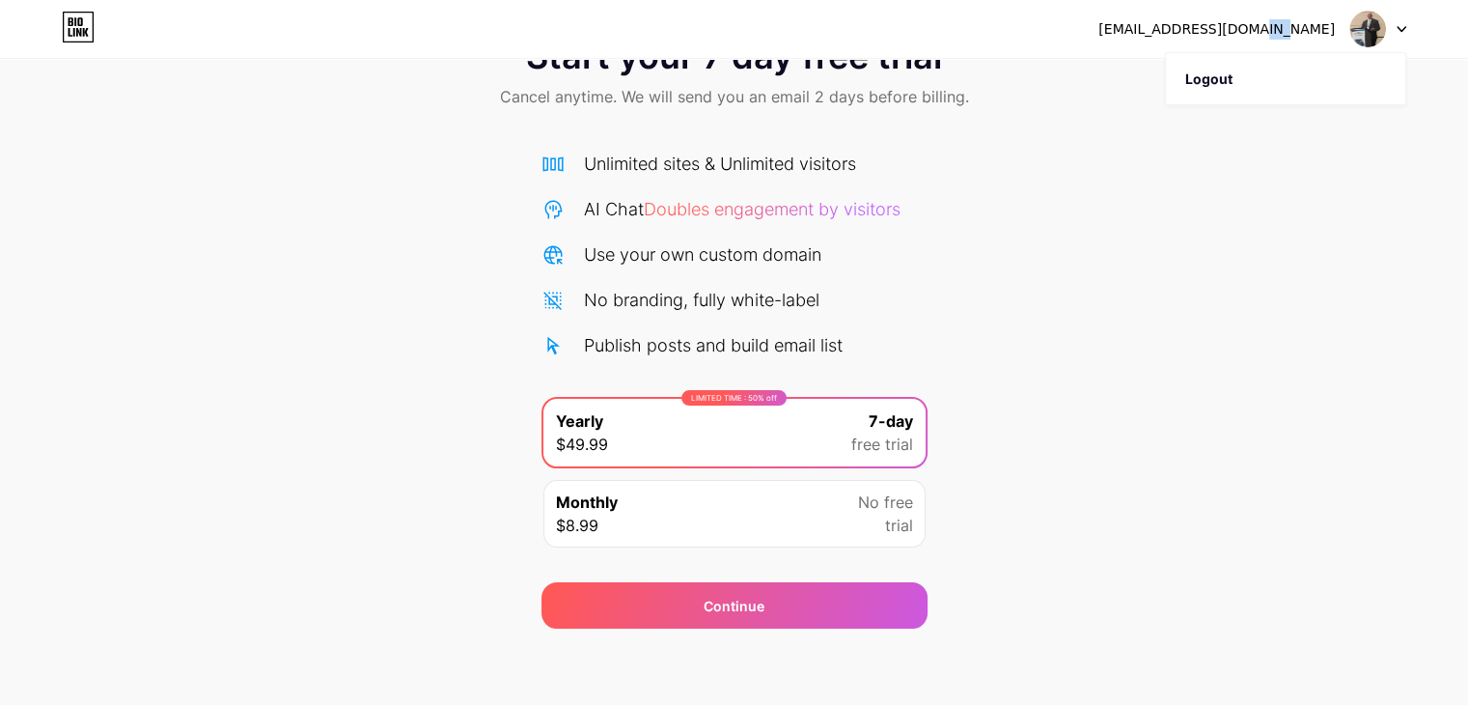
click at [1313, 32] on div "[EMAIL_ADDRESS][DOMAIN_NAME]" at bounding box center [1216, 29] width 236 height 20
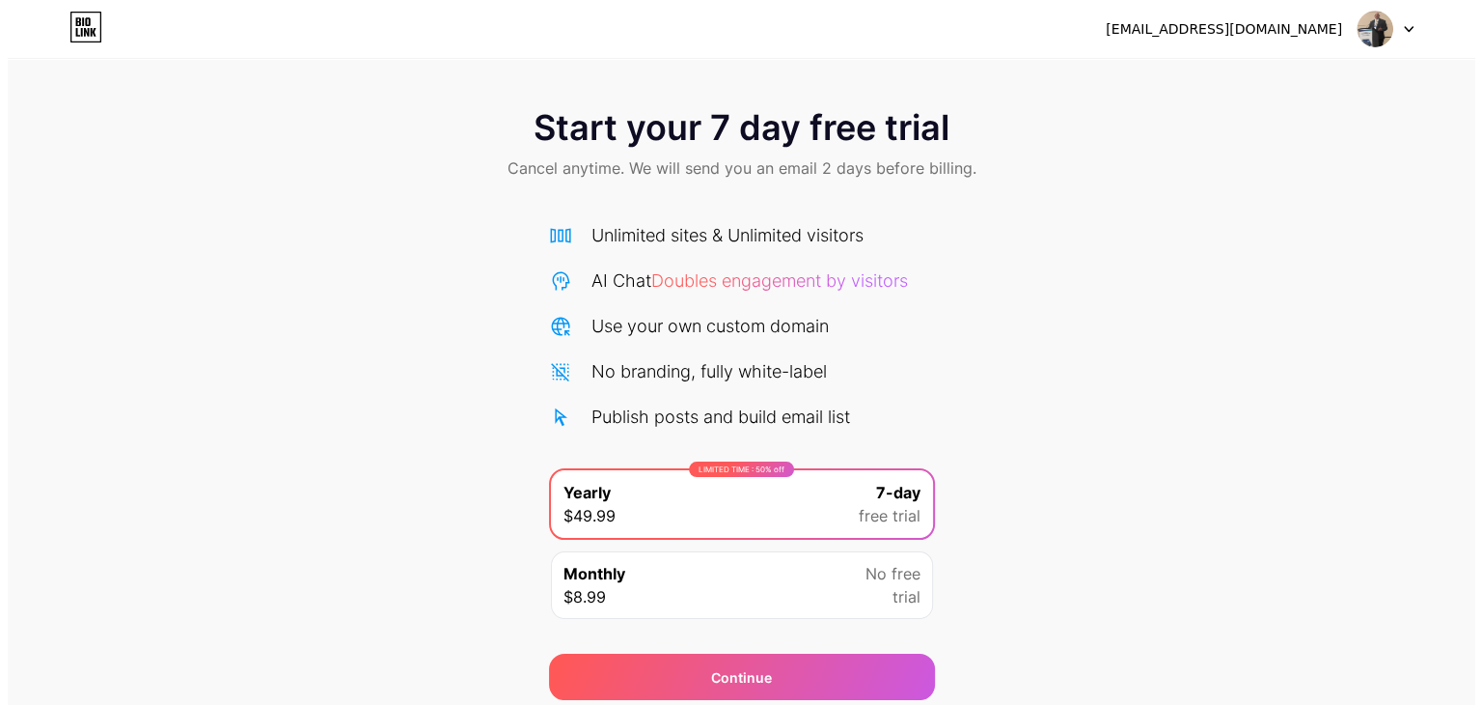
scroll to position [71, 0]
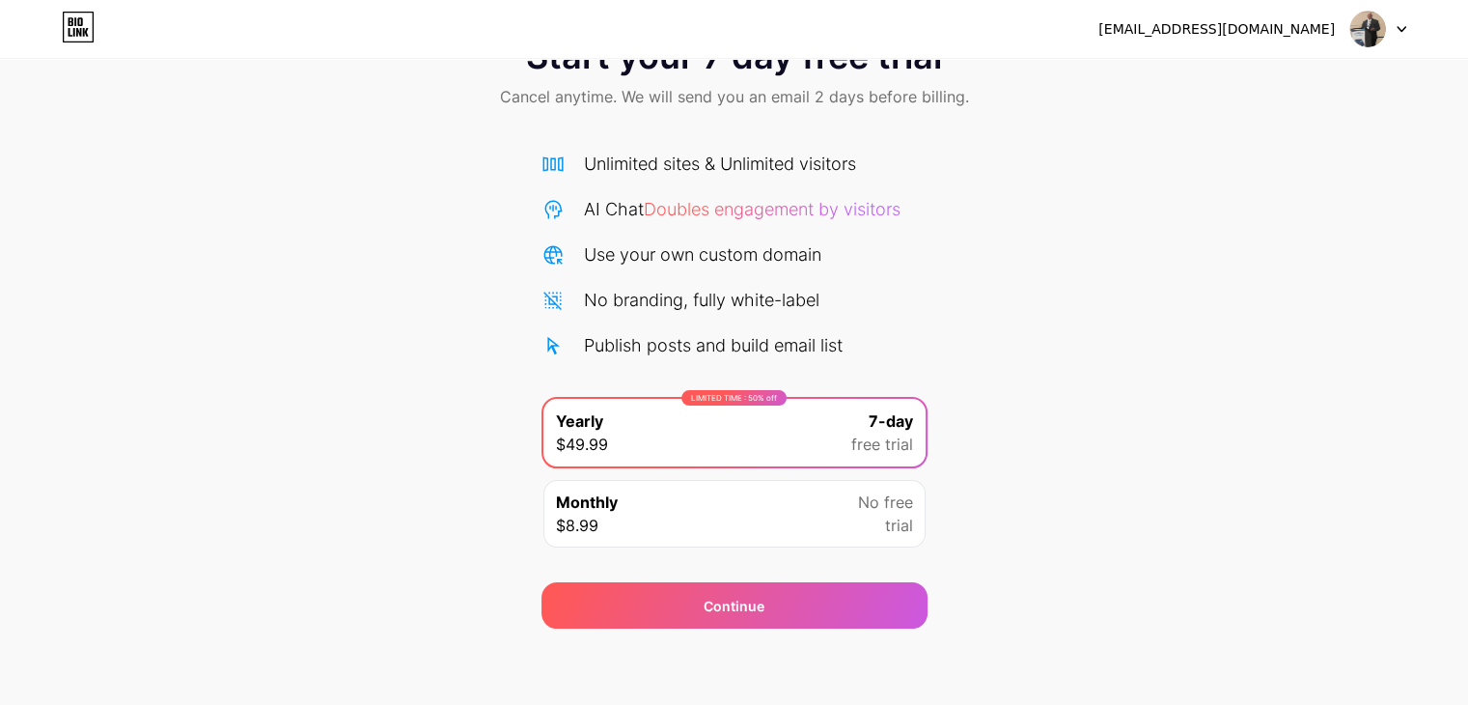
click at [749, 457] on div "LIMITED TIME : 50% off Yearly $49.99 7-day free trial" at bounding box center [734, 433] width 382 height 68
click at [758, 636] on div "briangestring@yahoo.com Logout Link Copied Start your 7 day free trial Cancel a…" at bounding box center [734, 317] width 1468 height 777
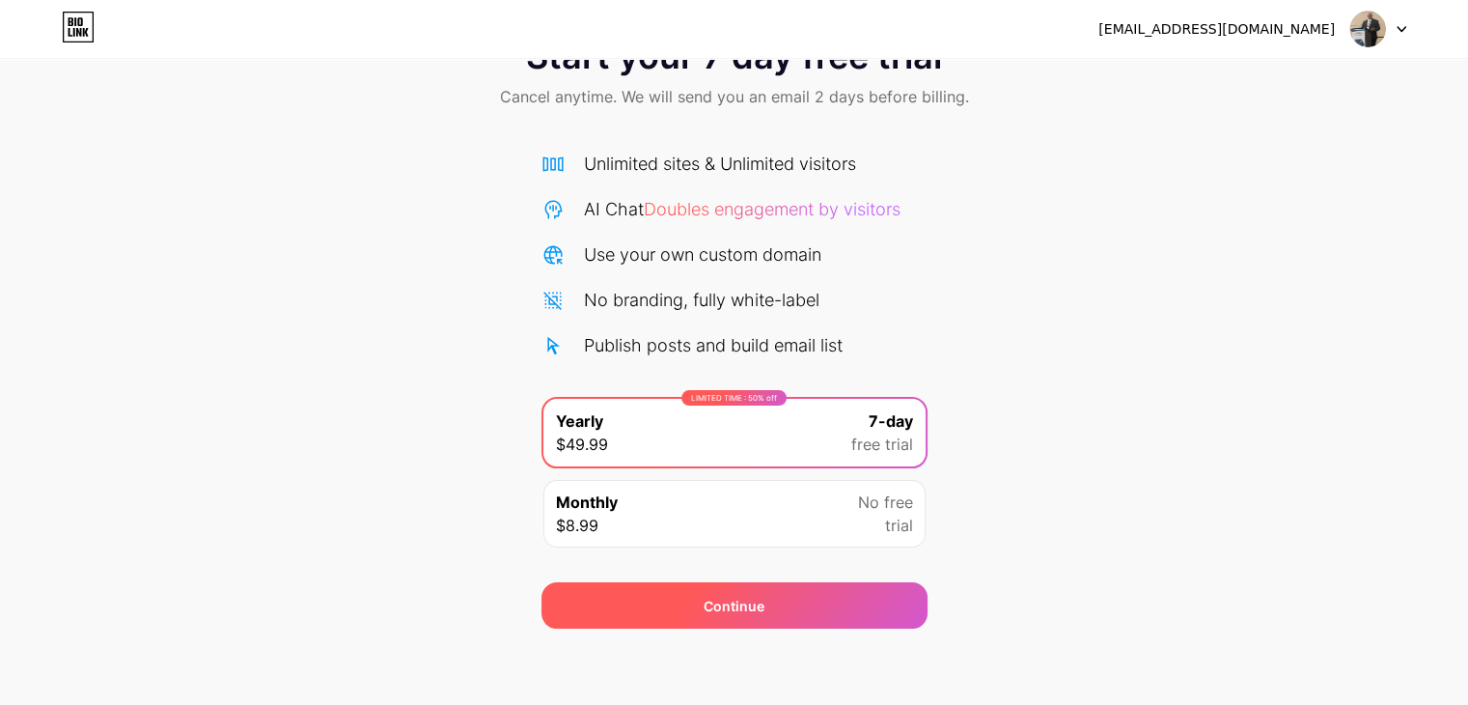
click at [758, 610] on div "Continue" at bounding box center [734, 605] width 61 height 20
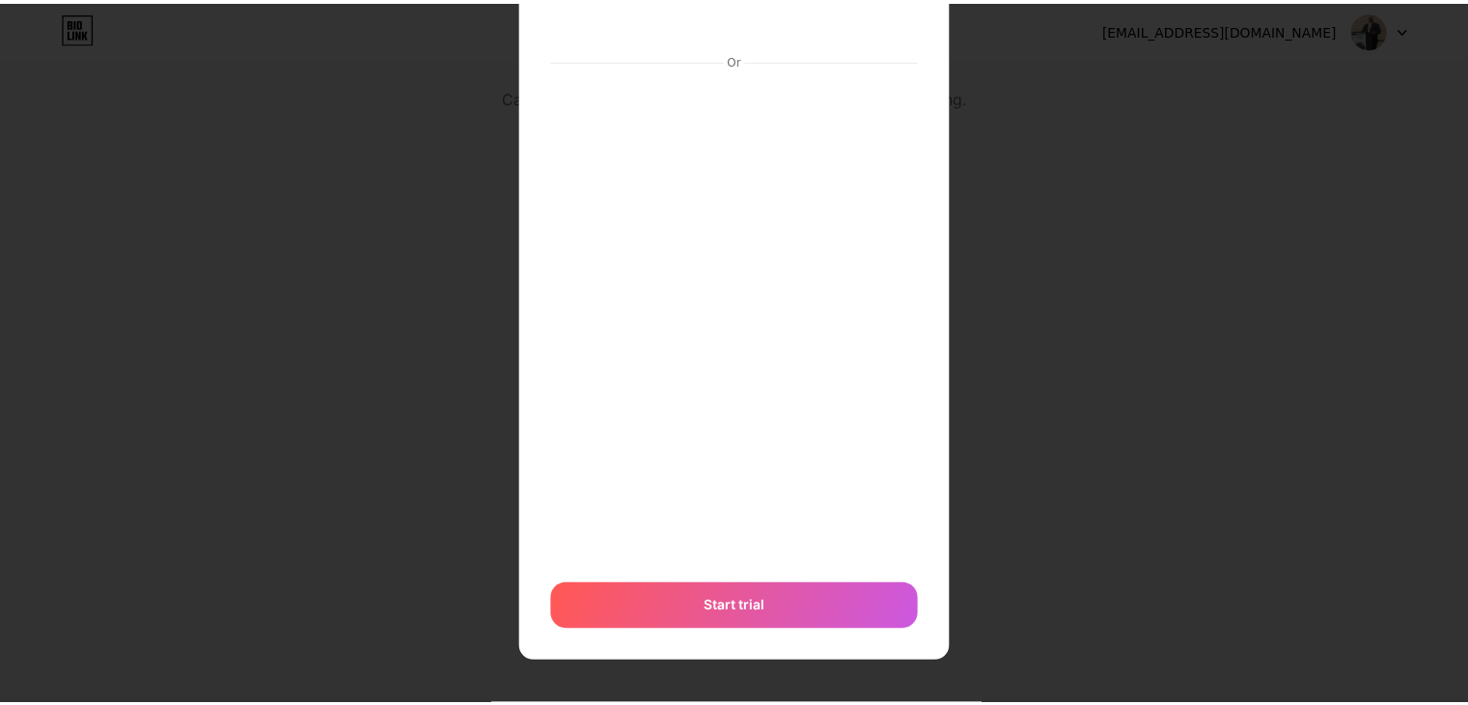
scroll to position [0, 0]
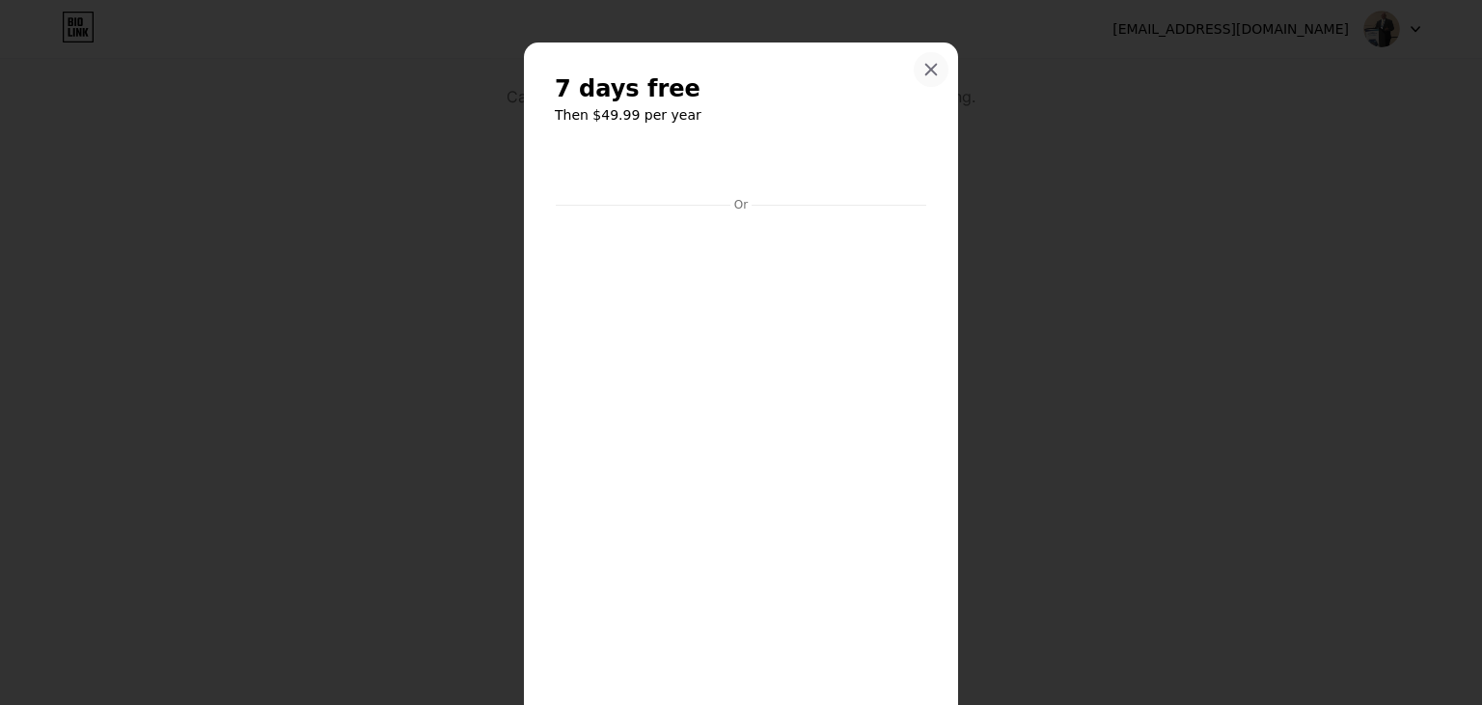
click at [927, 76] on icon at bounding box center [931, 69] width 15 height 15
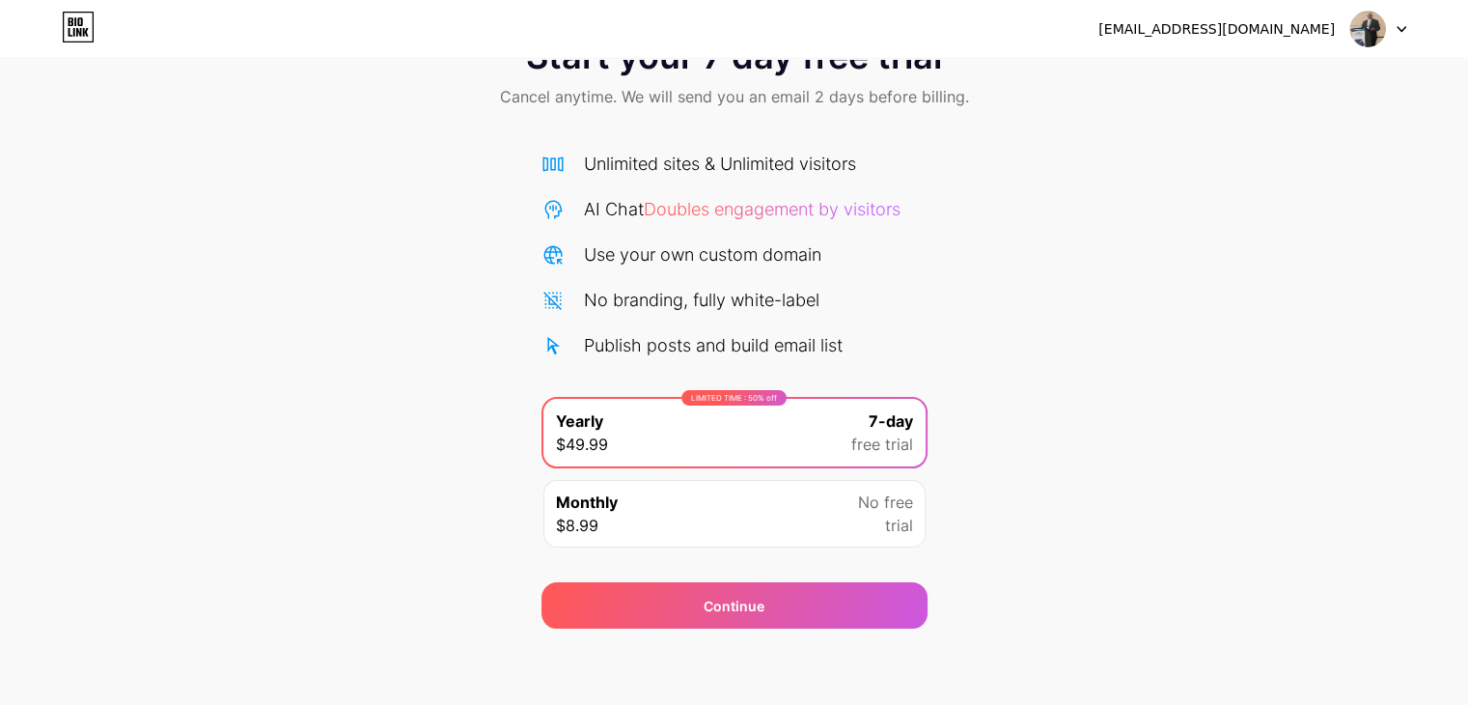
click at [1418, 24] on div "briangestring@yahoo.com Logout" at bounding box center [734, 29] width 1468 height 35
click at [1385, 24] on img at bounding box center [1367, 29] width 37 height 37
click at [1274, 24] on div "[EMAIL_ADDRESS][DOMAIN_NAME]" at bounding box center [1216, 29] width 236 height 20
click at [97, 27] on div "briangestring@yahoo.com Logout" at bounding box center [734, 29] width 1468 height 35
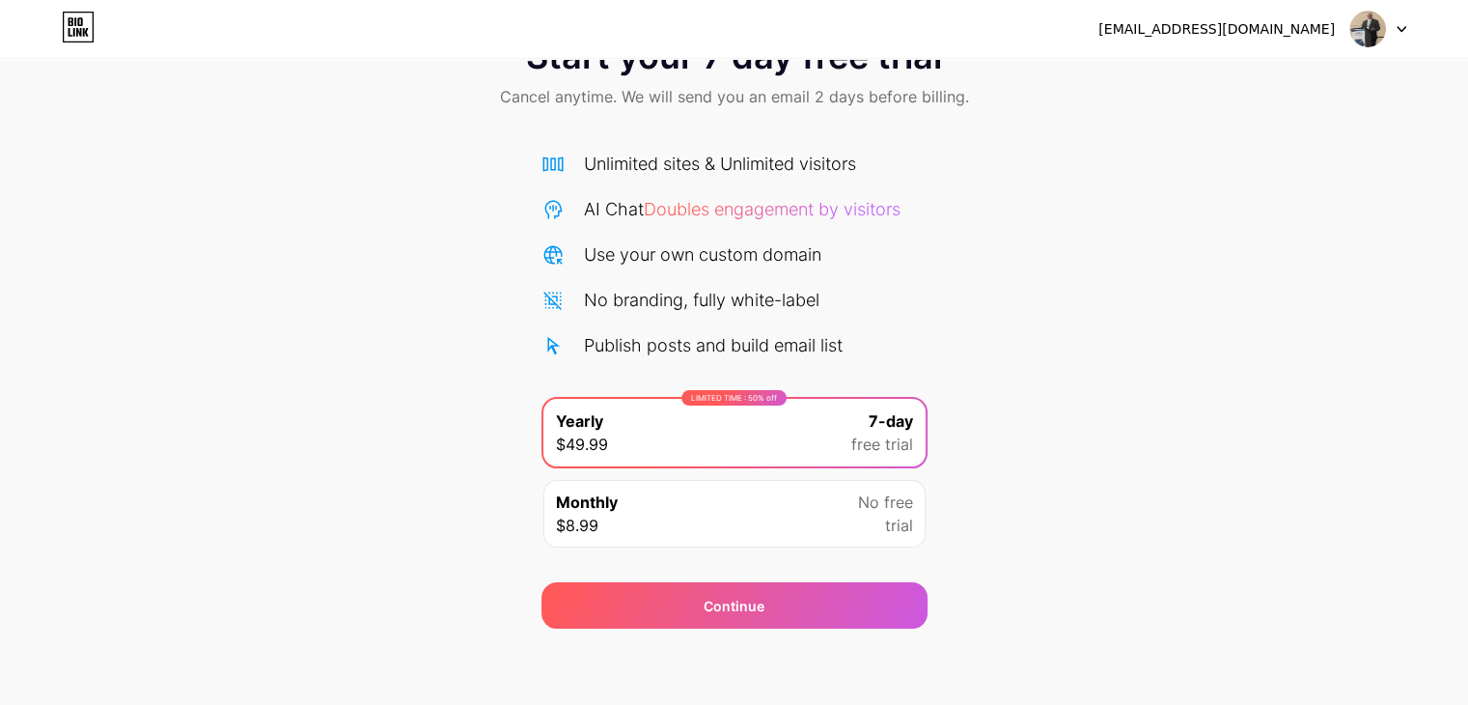
click at [83, 27] on icon at bounding box center [78, 27] width 33 height 31
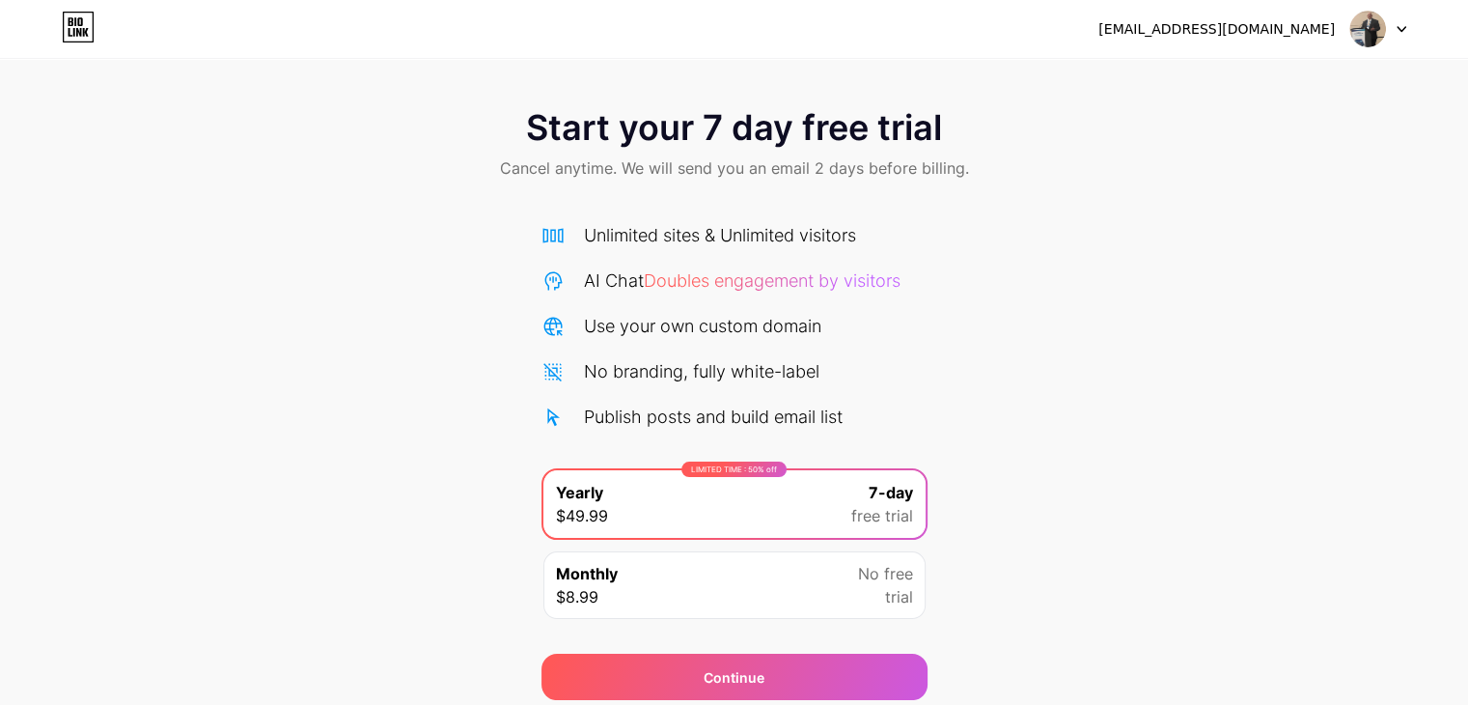
click at [83, 27] on icon at bounding box center [78, 27] width 33 height 31
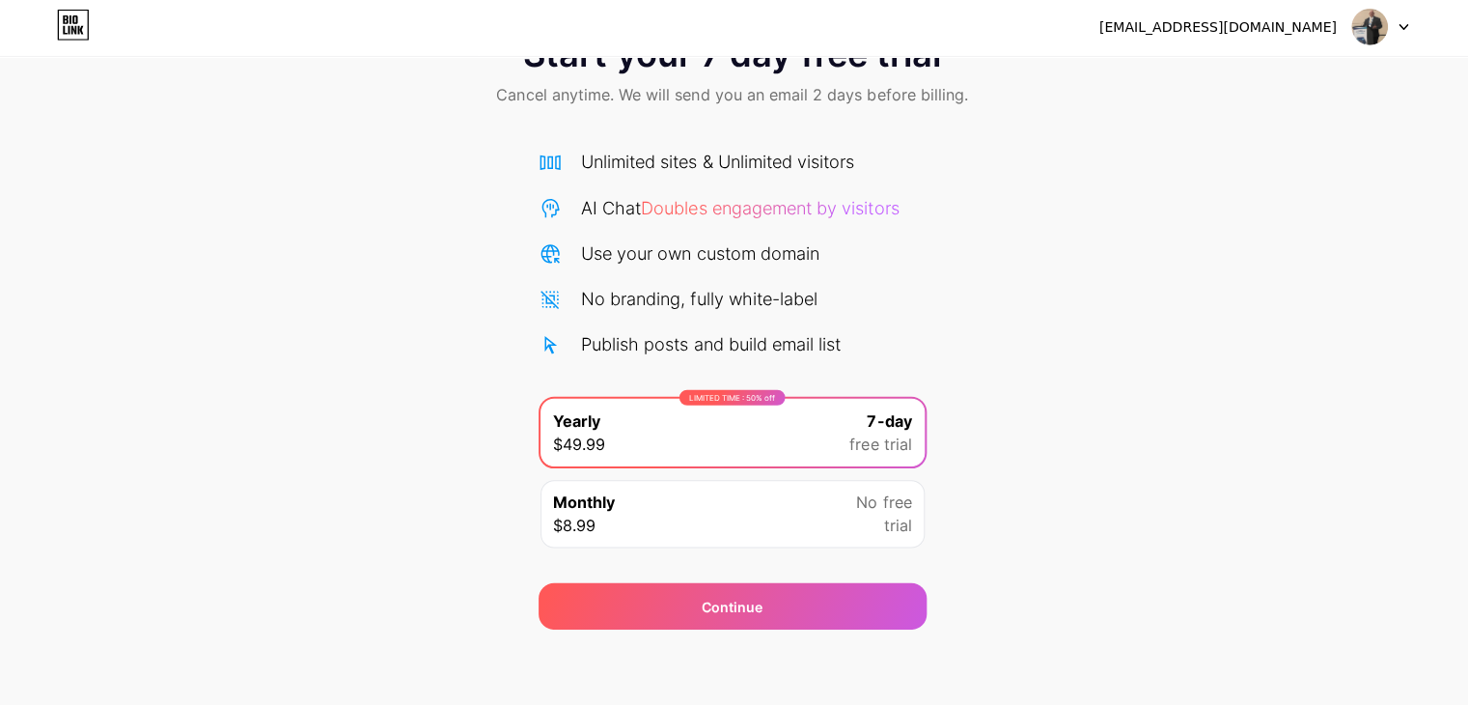
scroll to position [71, 0]
